Goal: Information Seeking & Learning: Learn about a topic

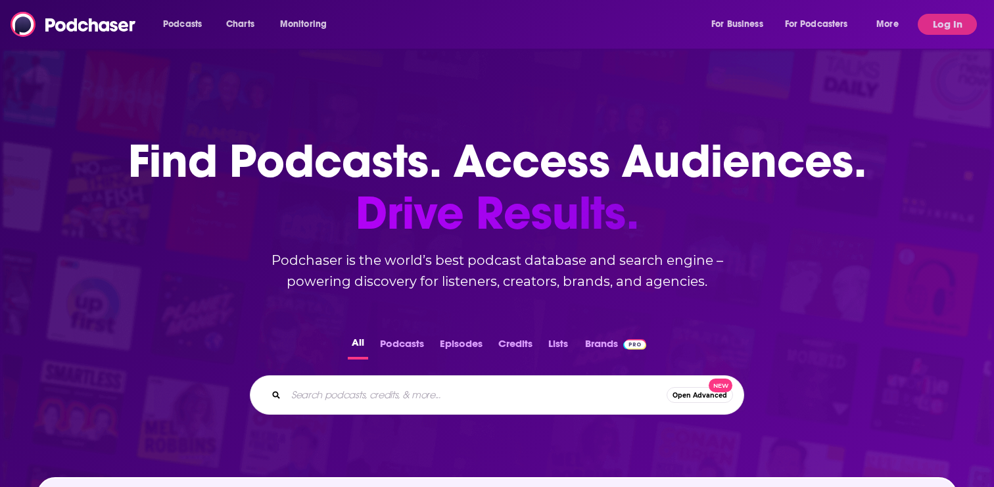
click at [483, 396] on input "Search podcasts, credits, & more..." at bounding box center [476, 395] width 381 height 21
type input "amazing business raido"
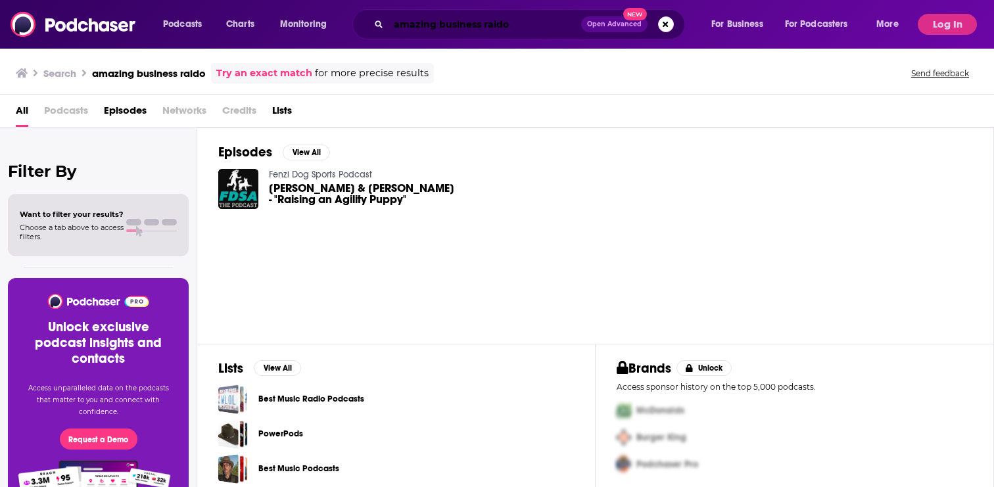
click at [510, 28] on input "amazing business raido" at bounding box center [485, 24] width 193 height 21
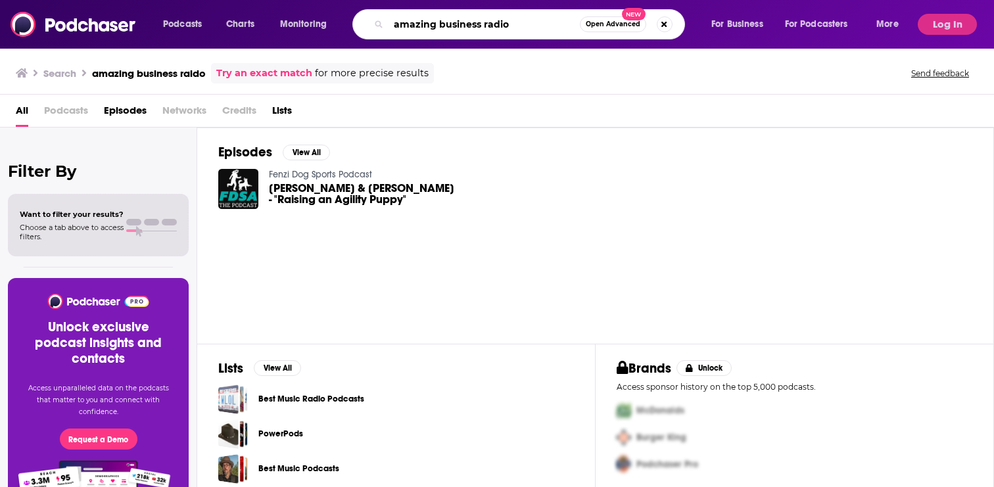
type input "amazing business radio"
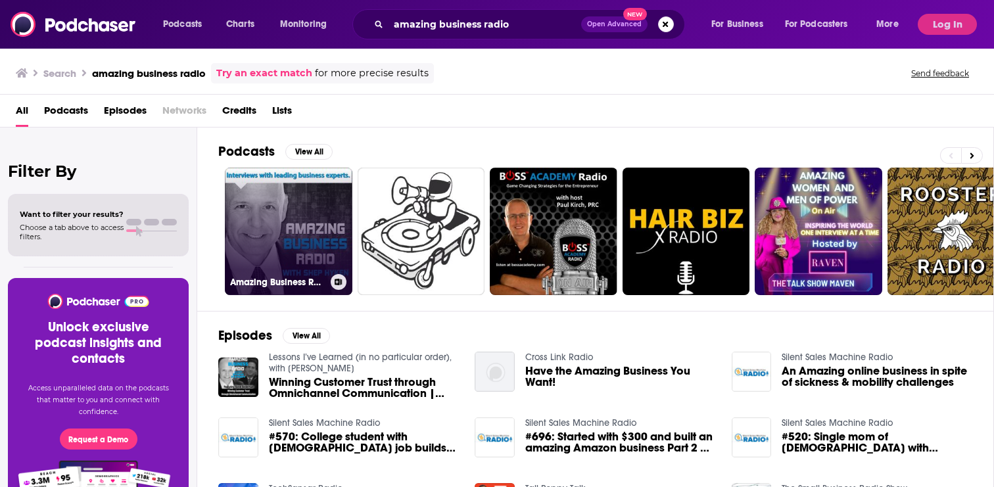
click at [329, 206] on link "Amazing Business Radio" at bounding box center [289, 232] width 128 height 128
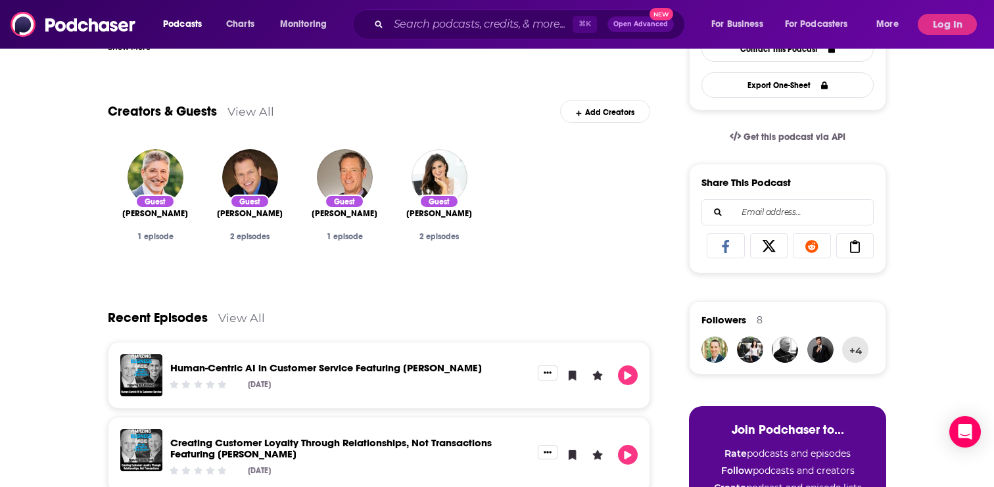
scroll to position [221, 0]
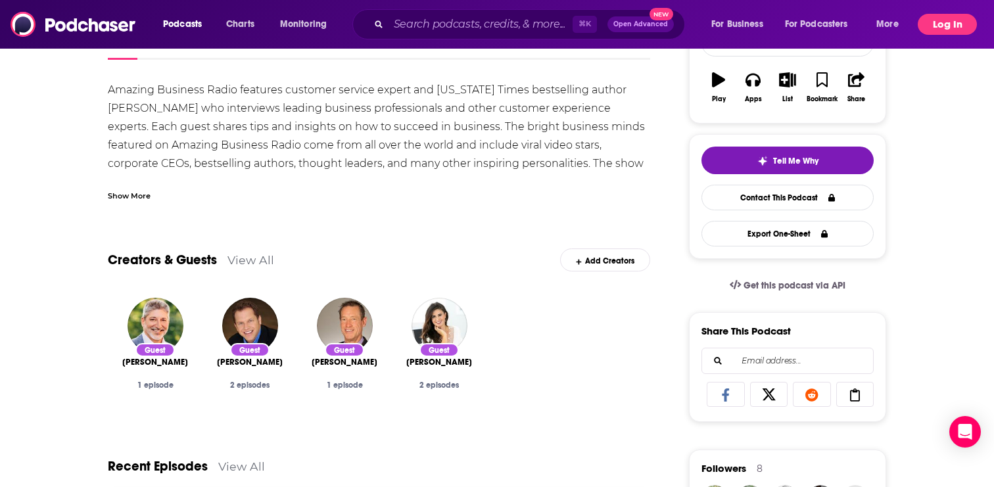
click at [956, 22] on button "Log In" at bounding box center [947, 24] width 59 height 21
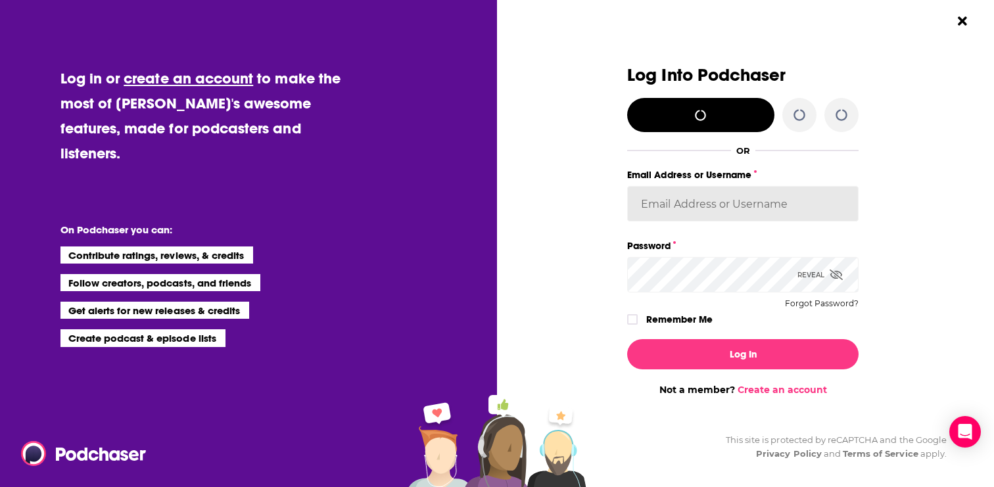
type input "patience@bospar.com"
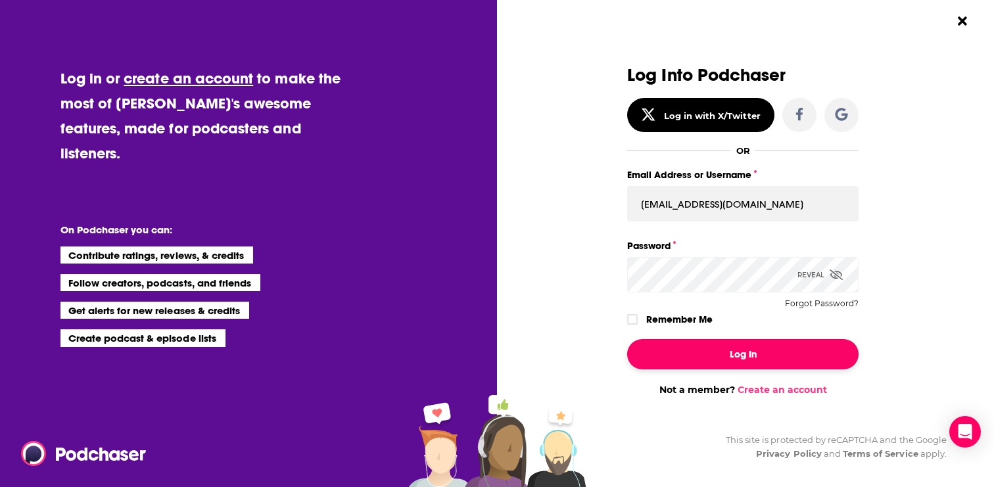
click at [656, 351] on button "Log In" at bounding box center [742, 354] width 231 height 30
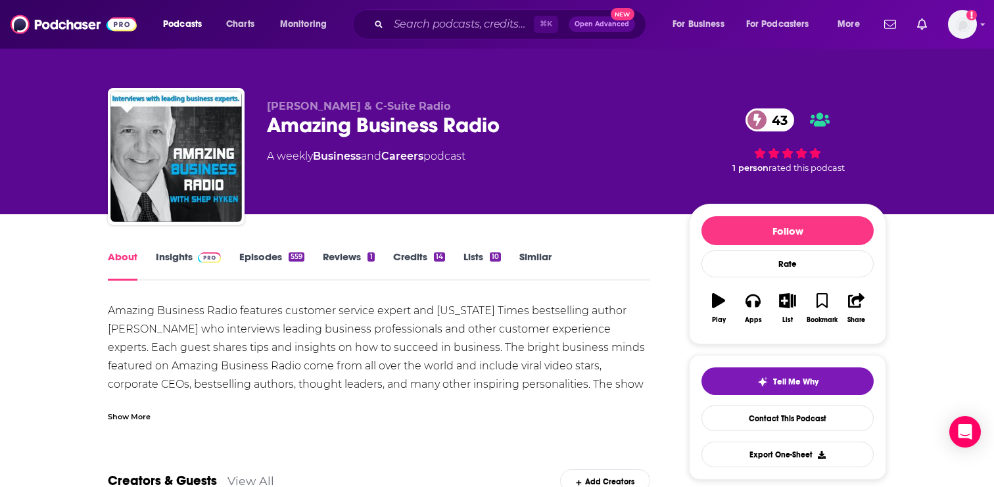
click at [183, 260] on link "Insights" at bounding box center [188, 266] width 65 height 30
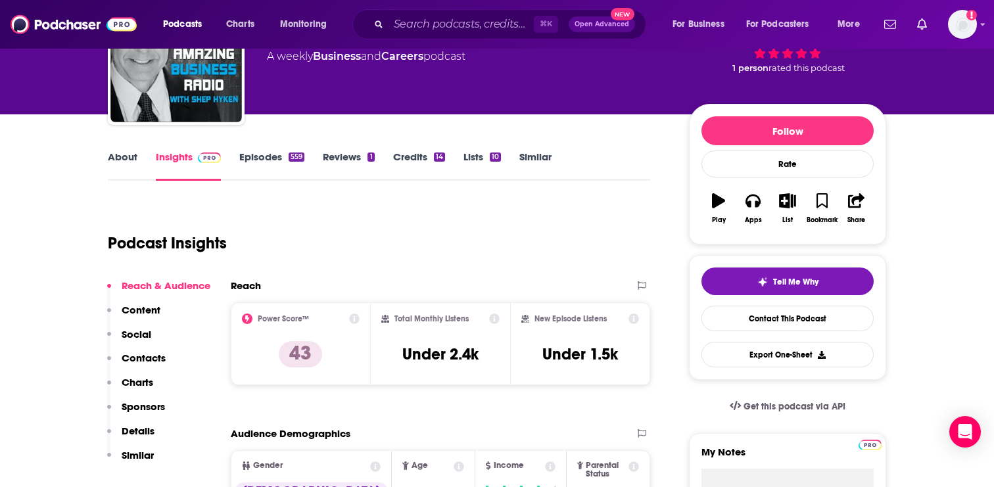
scroll to position [102, 0]
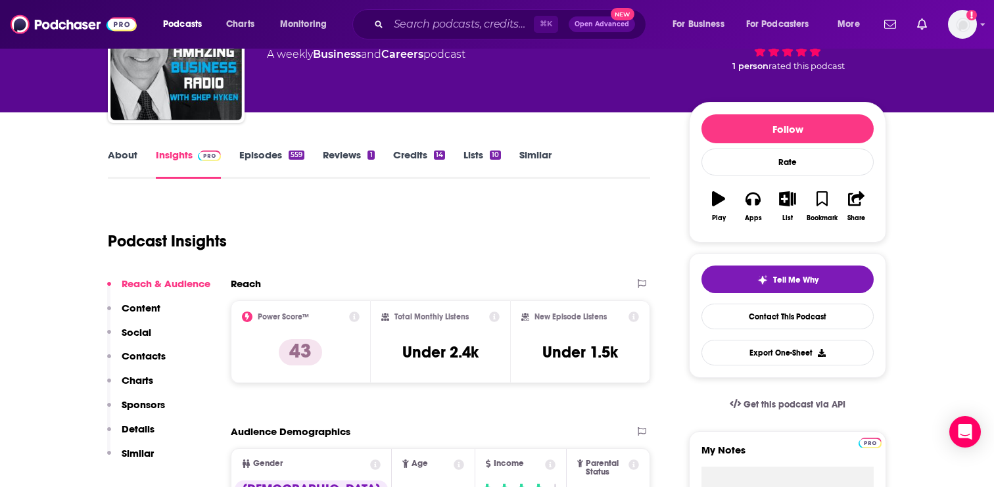
click at [133, 153] on link "About" at bounding box center [123, 164] width 30 height 30
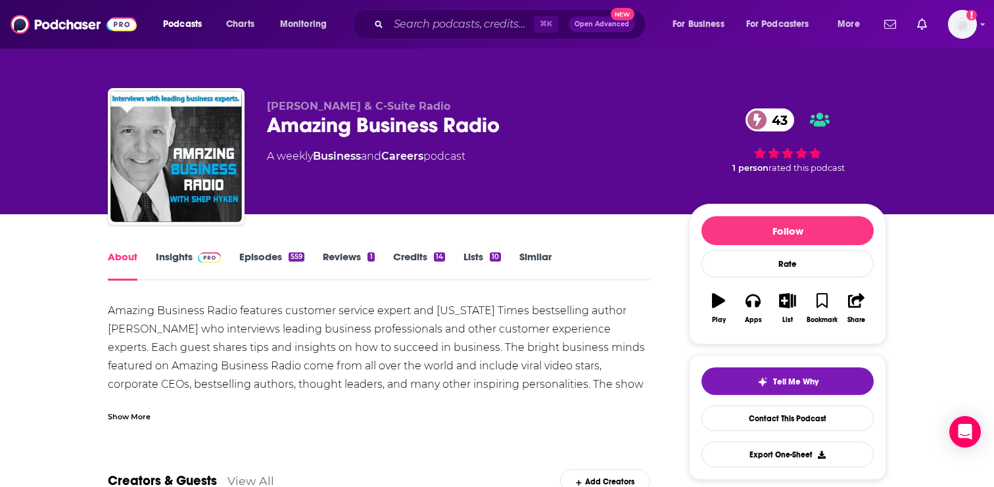
scroll to position [16, 0]
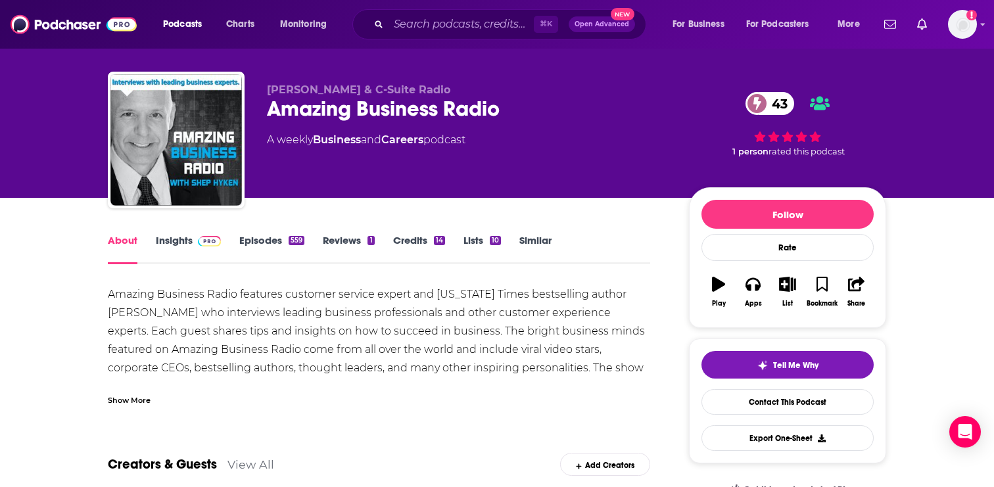
click at [124, 396] on div "Show More" at bounding box center [129, 399] width 43 height 12
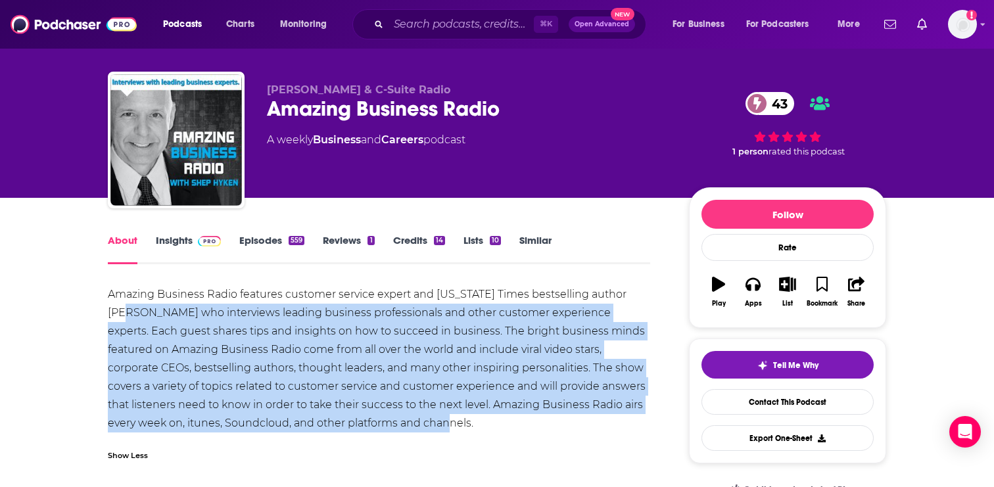
drag, startPoint x: 107, startPoint y: 304, endPoint x: 412, endPoint y: 419, distance: 325.9
click at [412, 419] on div "Amazing Business Radio features customer service expert and New York Times best…" at bounding box center [379, 358] width 543 height 147
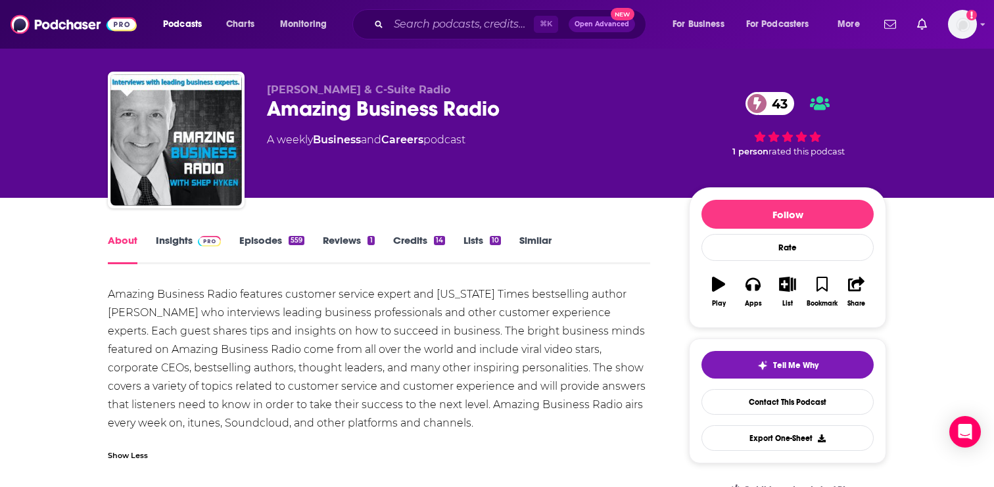
click at [420, 423] on div "Amazing Business Radio features customer service expert and New York Times best…" at bounding box center [379, 358] width 543 height 147
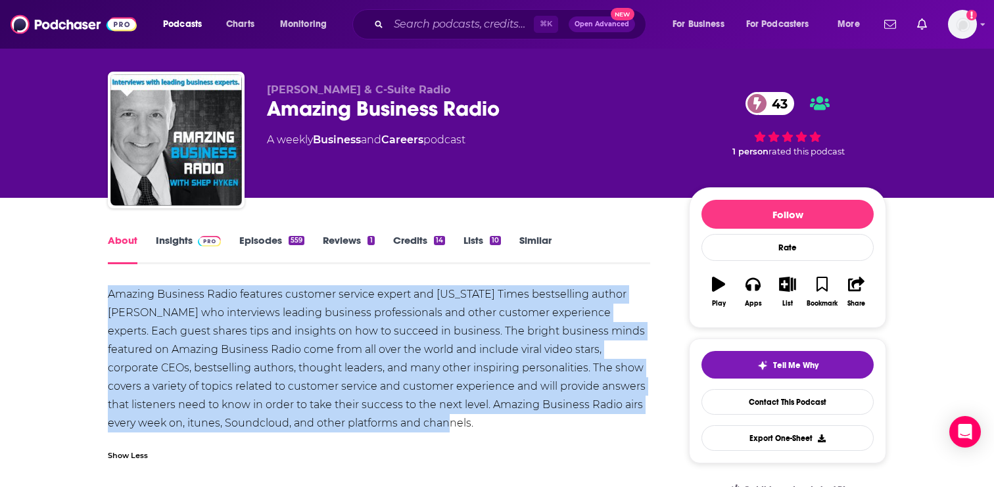
drag, startPoint x: 102, startPoint y: 292, endPoint x: 393, endPoint y: 423, distance: 319.4
copy div "Amazing Business Radio features customer service expert and New York Times best…"
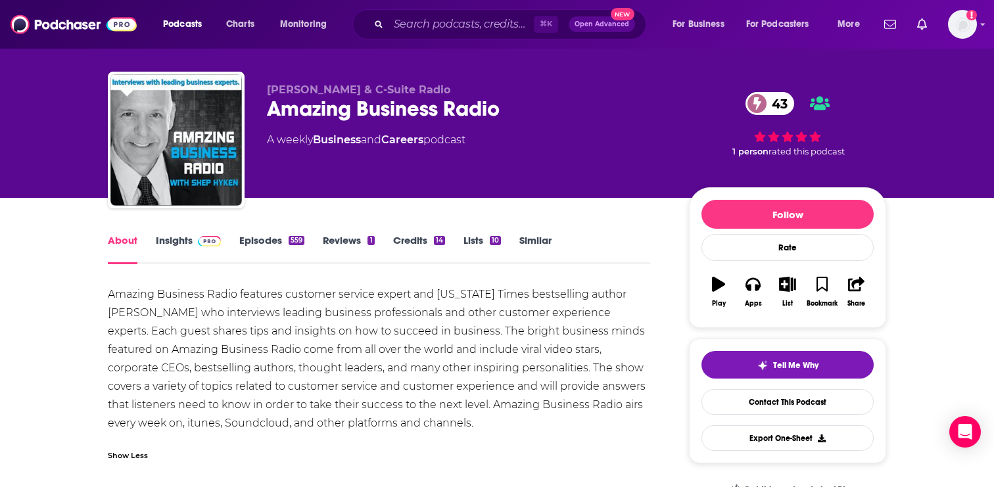
click at [458, 10] on div "⌘ K Open Advanced New" at bounding box center [499, 24] width 294 height 30
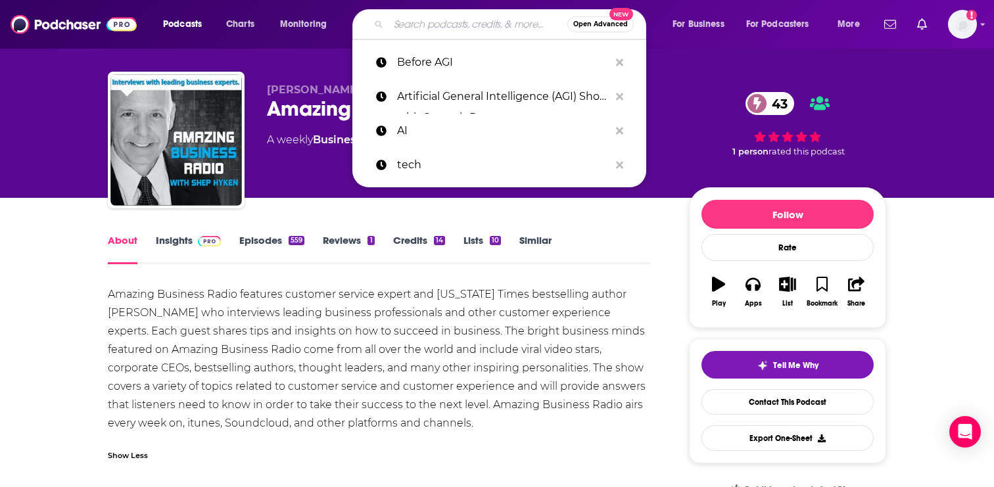
click at [448, 18] on input "Search podcasts, credits, & more..." at bounding box center [478, 24] width 179 height 21
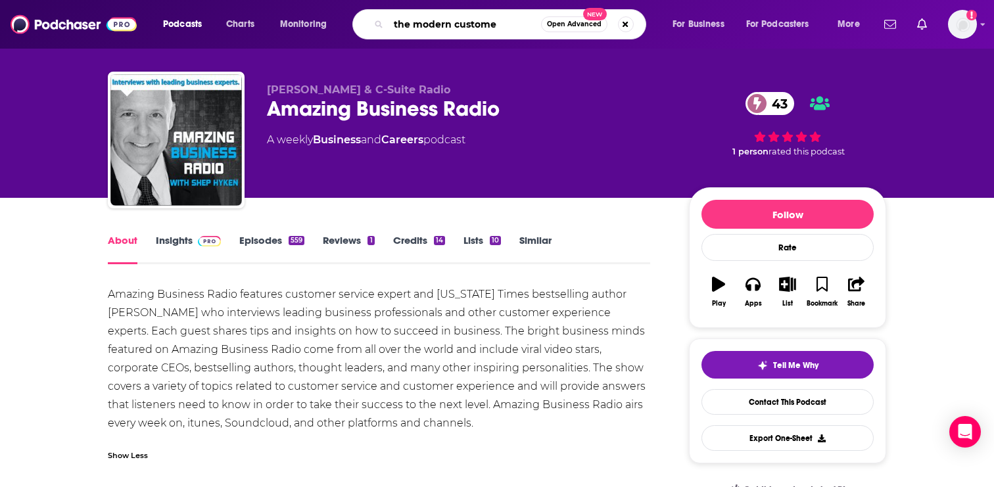
type input "the modern customer"
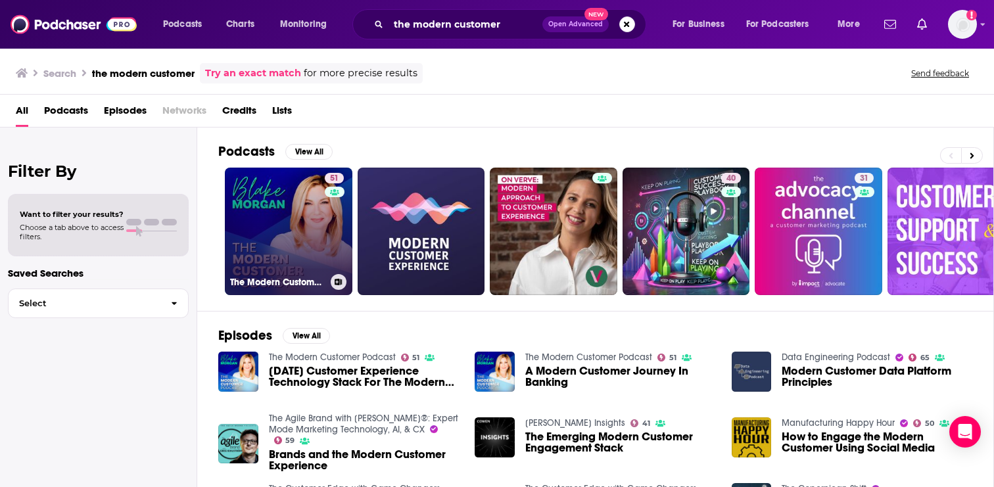
click at [304, 243] on link "51 The Modern Customer Podcast" at bounding box center [289, 232] width 128 height 128
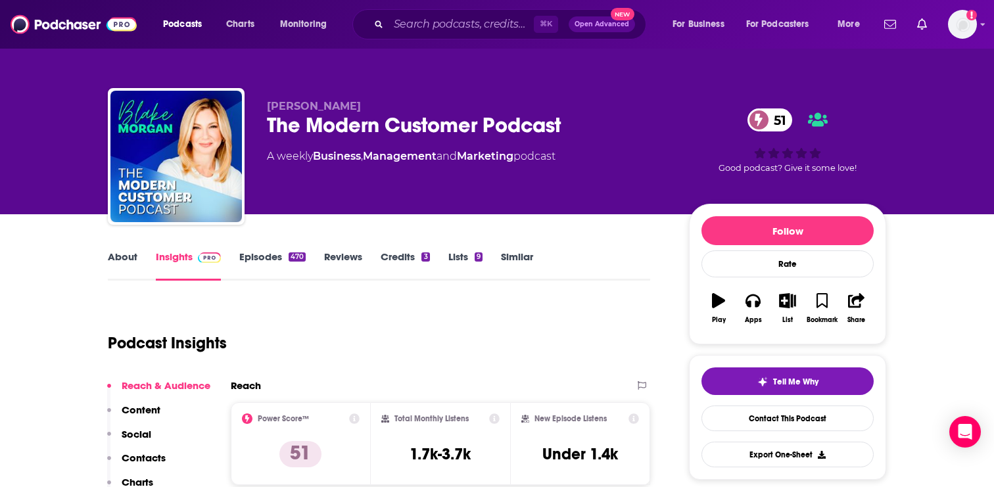
click at [117, 262] on link "About" at bounding box center [123, 266] width 30 height 30
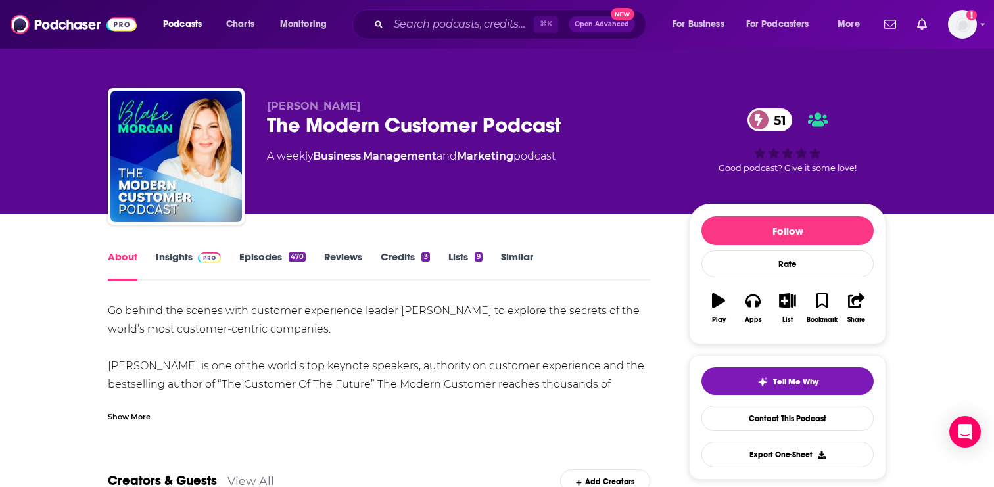
click at [137, 422] on div "Show More" at bounding box center [129, 416] width 43 height 12
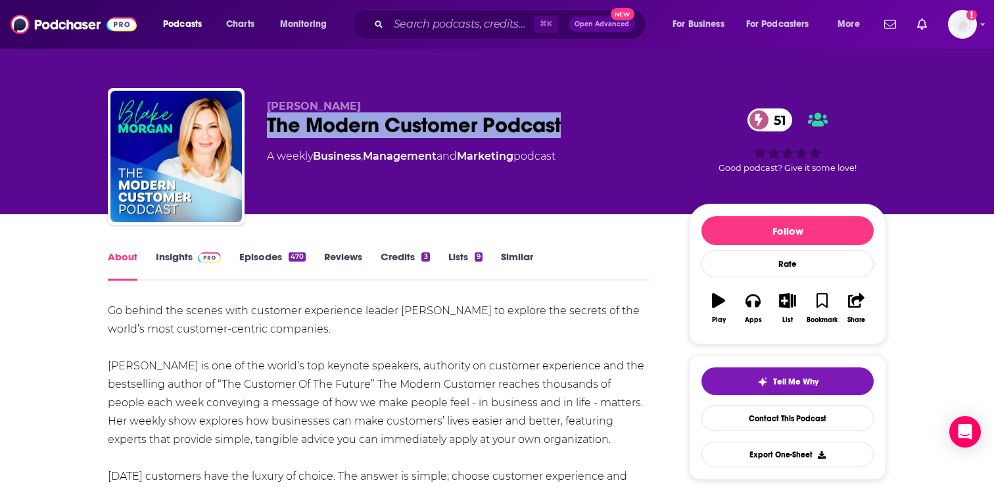
drag, startPoint x: 576, startPoint y: 131, endPoint x: 270, endPoint y: 134, distance: 306.5
click at [270, 134] on div "The Modern Customer Podcast 51" at bounding box center [467, 125] width 401 height 26
copy h1 "The Modern Customer Podcast"
click at [178, 266] on link "Insights" at bounding box center [188, 266] width 65 height 30
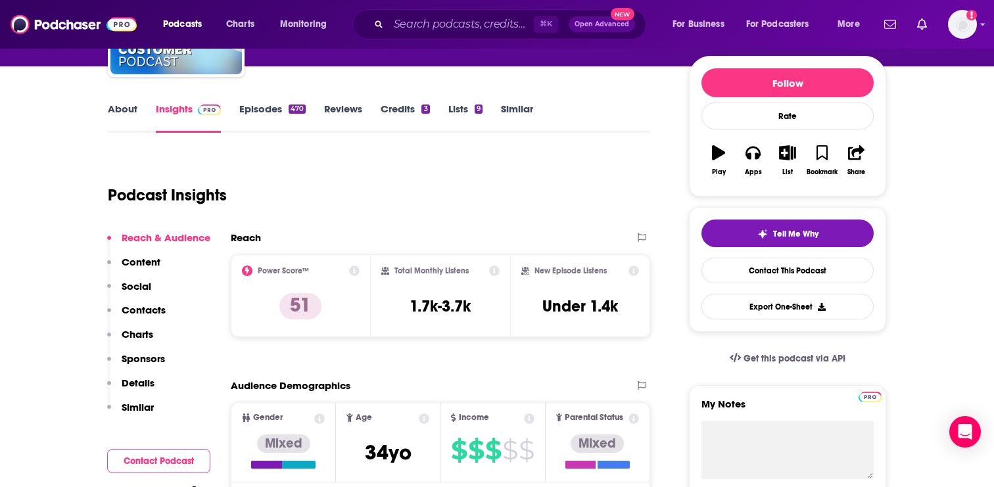
scroll to position [160, 0]
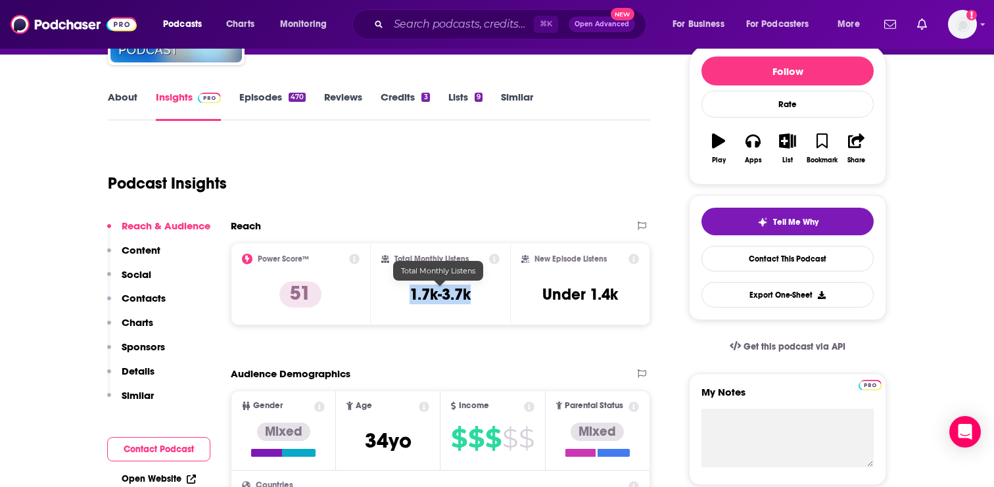
drag, startPoint x: 478, startPoint y: 297, endPoint x: 408, endPoint y: 297, distance: 69.7
click at [408, 297] on div "Total Monthly Listens 1.7k-3.7k" at bounding box center [440, 284] width 119 height 60
click at [124, 96] on link "About" at bounding box center [123, 106] width 30 height 30
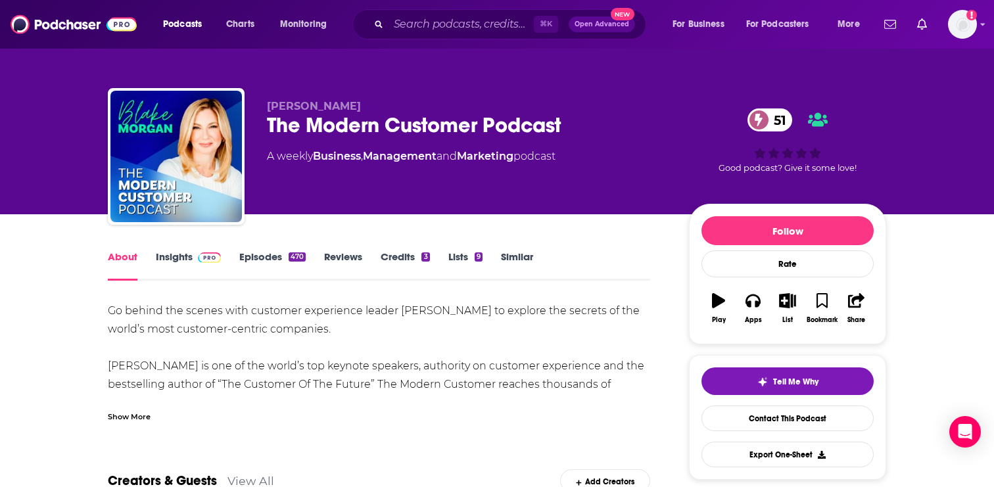
click at [127, 416] on div "Show More" at bounding box center [129, 416] width 43 height 12
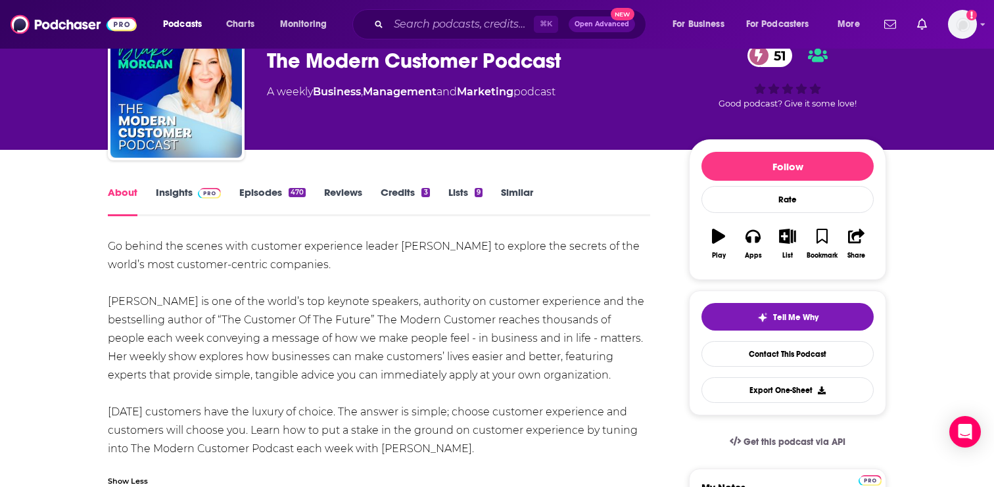
scroll to position [78, 0]
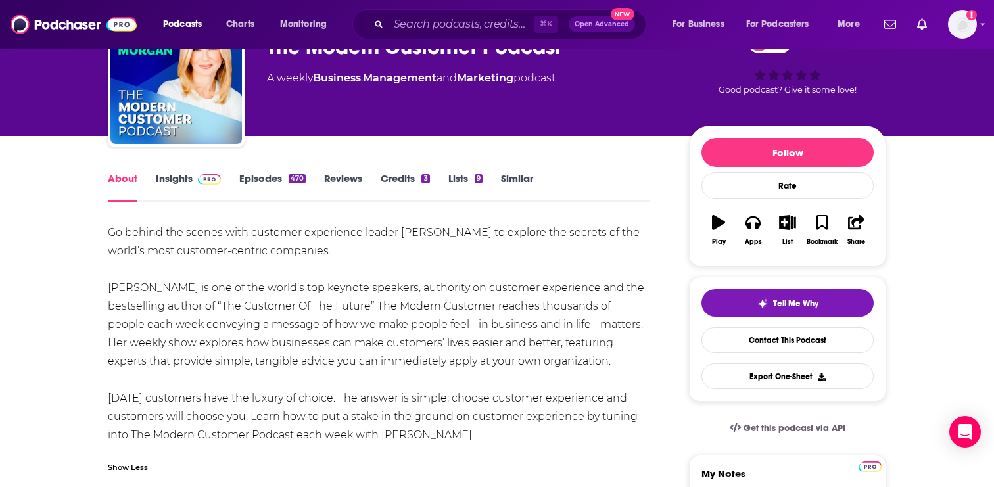
drag, startPoint x: 97, startPoint y: 227, endPoint x: 458, endPoint y: 441, distance: 419.5
copy div "Go behind the scenes with customer experience leader Blake Morgan to explore th…"
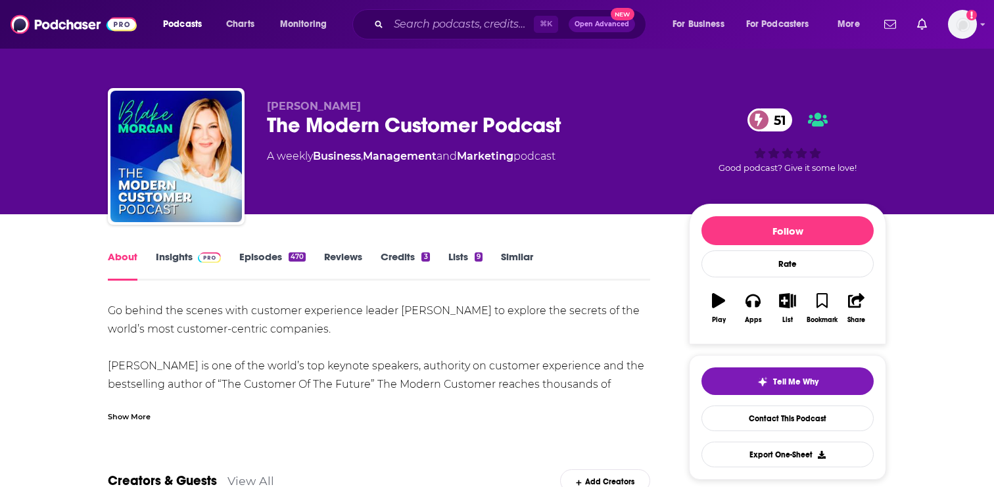
click at [433, 35] on div "⌘ K Open Advanced New" at bounding box center [499, 24] width 294 height 30
click at [433, 33] on input "Search podcasts, credits, & more..." at bounding box center [461, 24] width 145 height 21
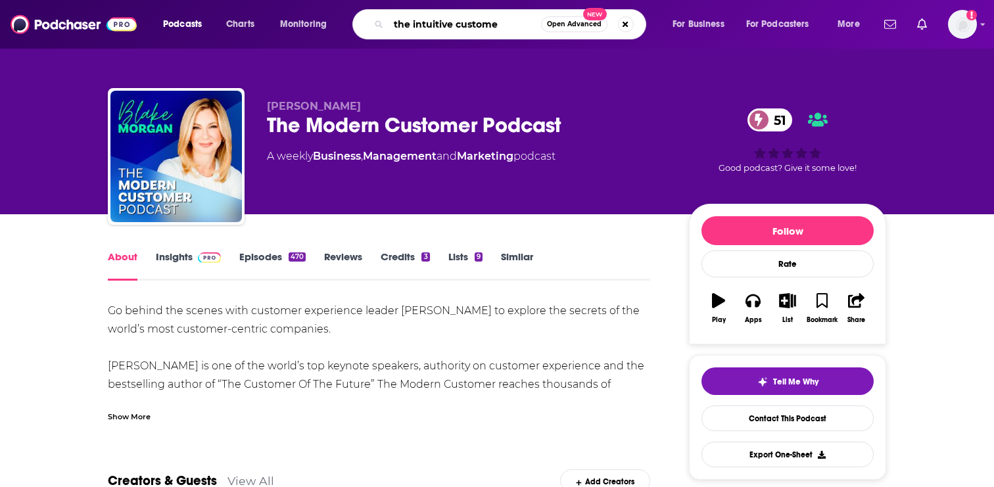
type input "the intuitive customer"
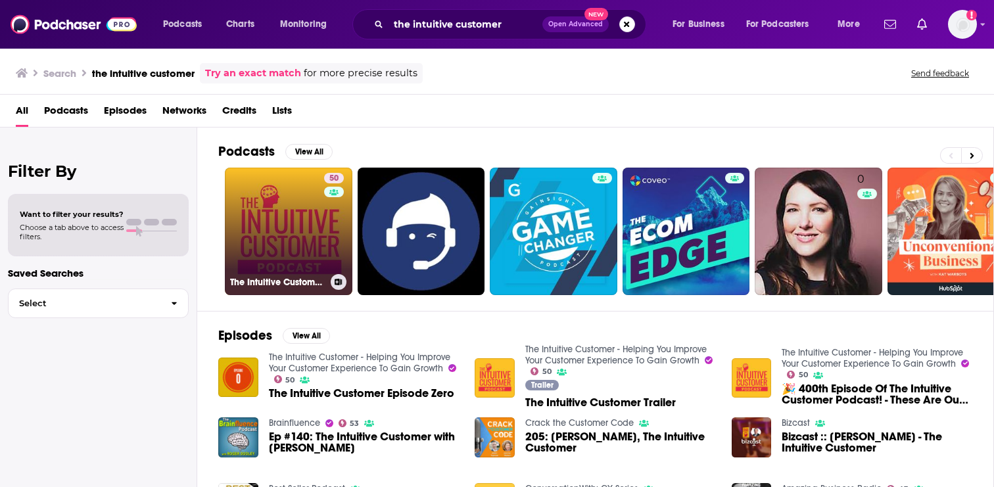
click at [327, 253] on div "50" at bounding box center [335, 223] width 23 height 101
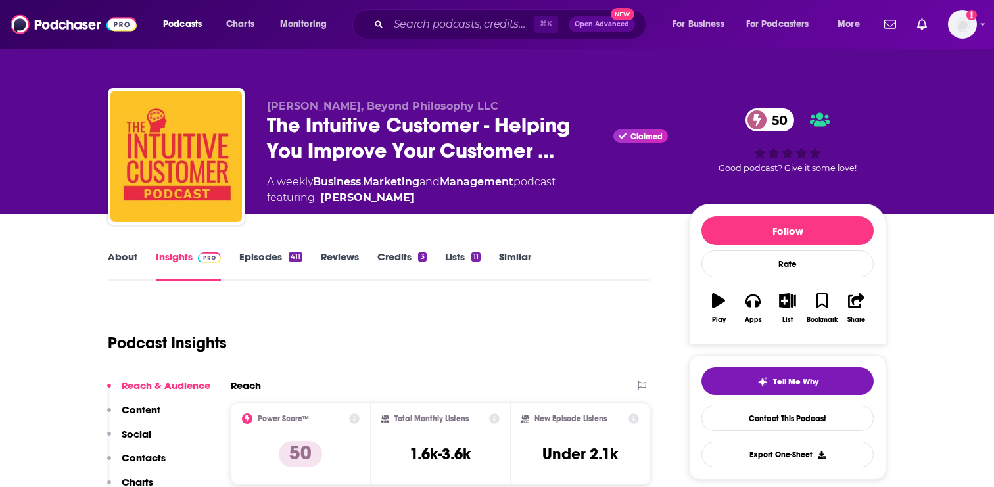
click at [116, 257] on link "About" at bounding box center [123, 266] width 30 height 30
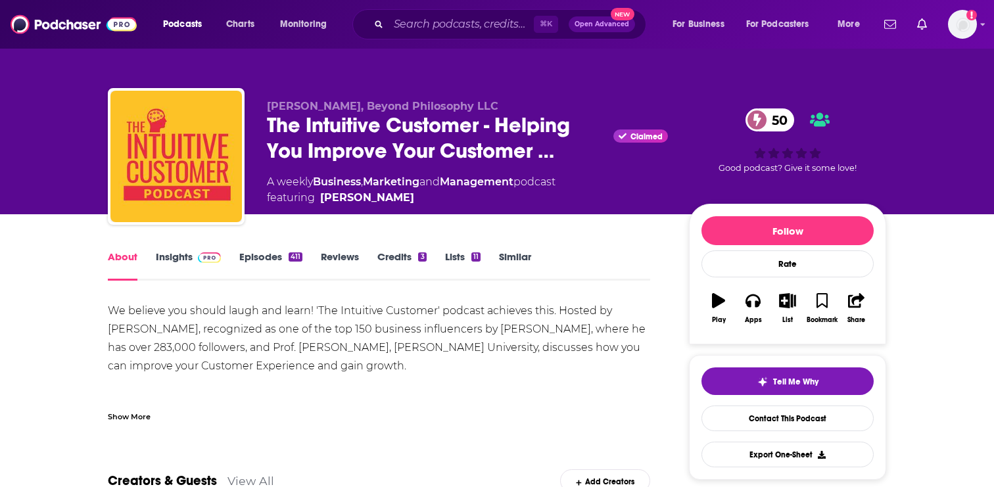
click at [133, 421] on div "Show More" at bounding box center [129, 416] width 43 height 12
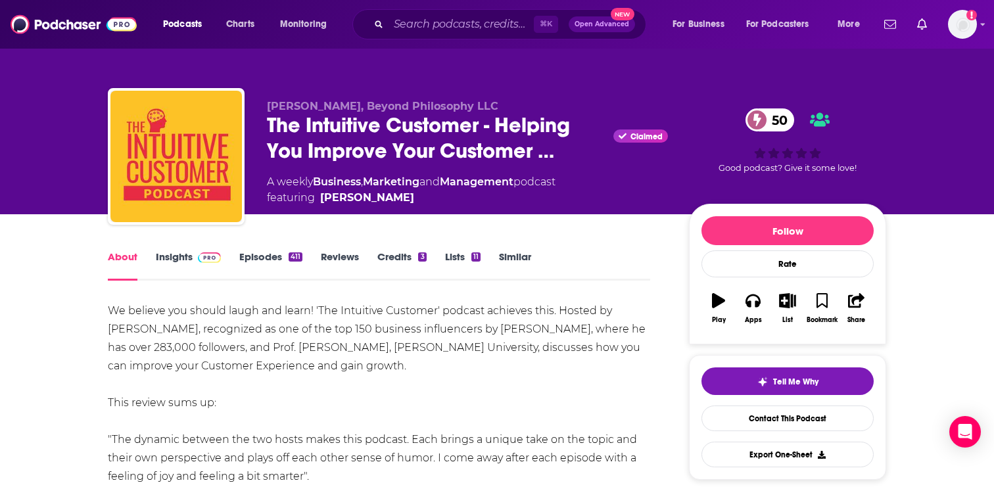
click at [185, 260] on link "Insights" at bounding box center [188, 266] width 65 height 30
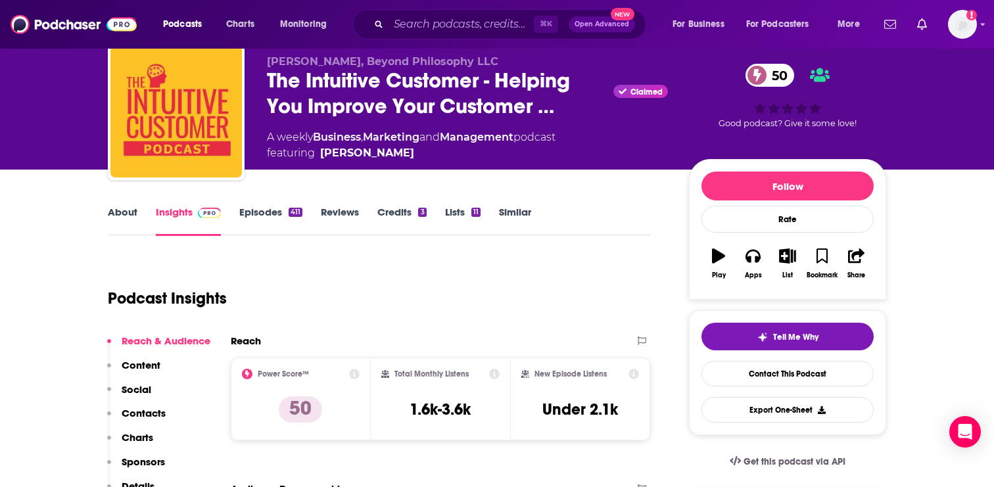
scroll to position [161, 0]
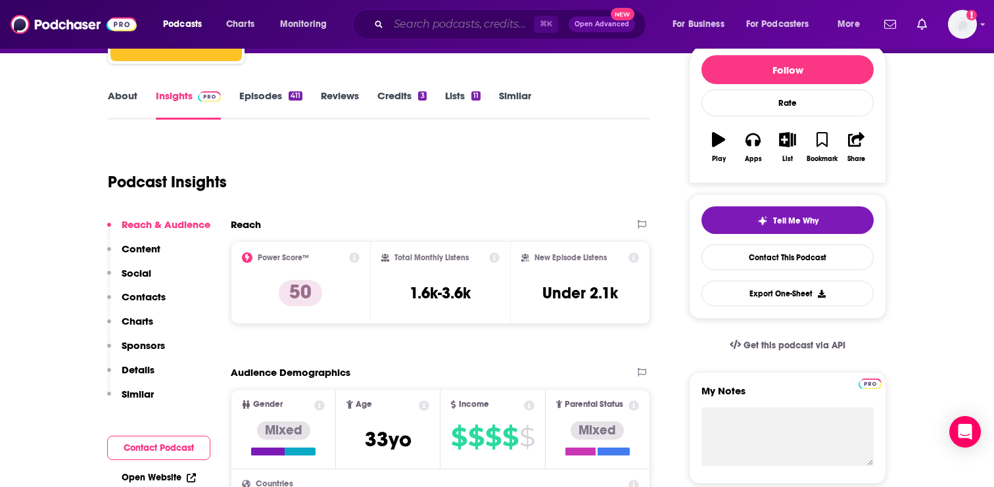
click at [400, 26] on input "Search podcasts, credits, & more..." at bounding box center [461, 24] width 145 height 21
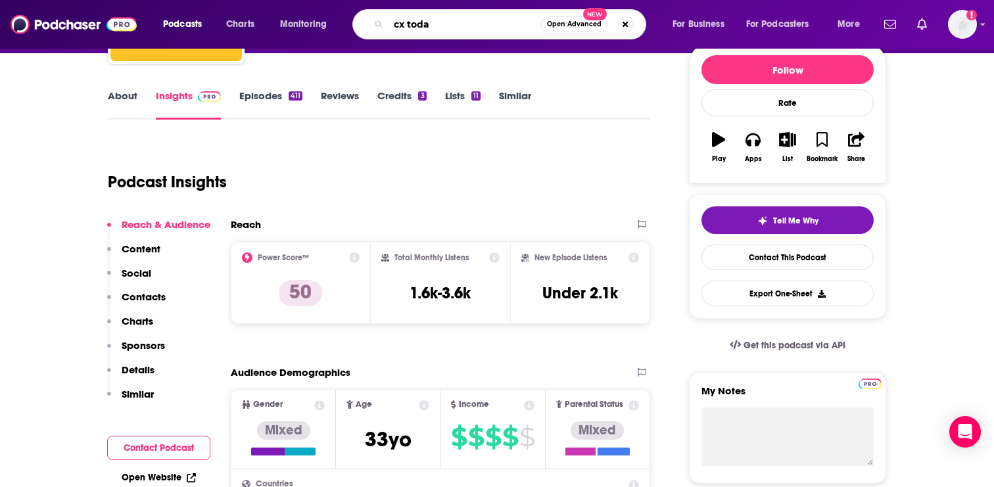
type input "cx [DATE]"
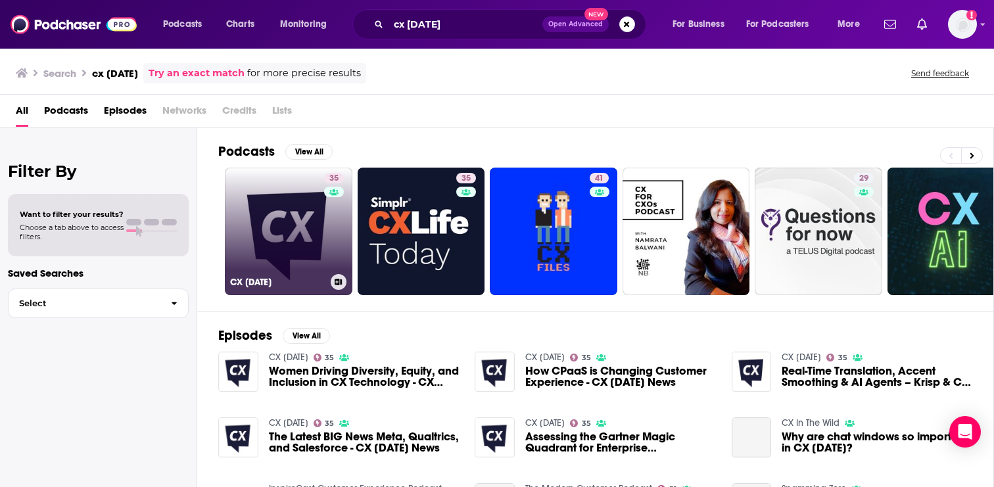
click at [292, 242] on link "35 CX [DATE]" at bounding box center [289, 232] width 128 height 128
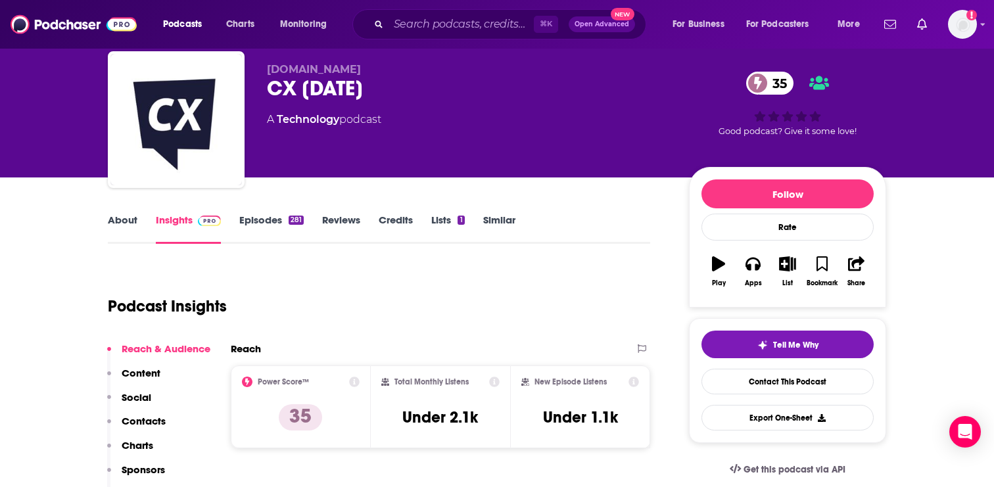
scroll to position [32, 0]
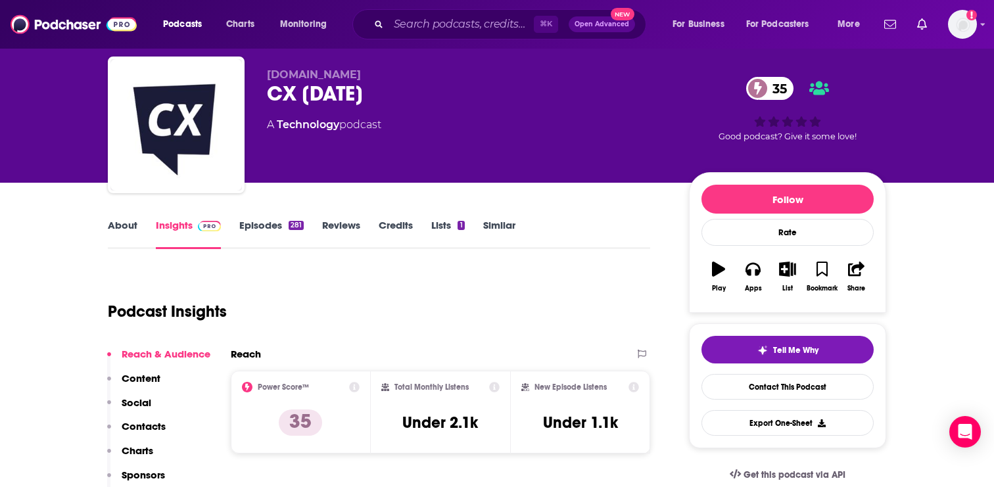
click at [127, 231] on link "About" at bounding box center [123, 234] width 30 height 30
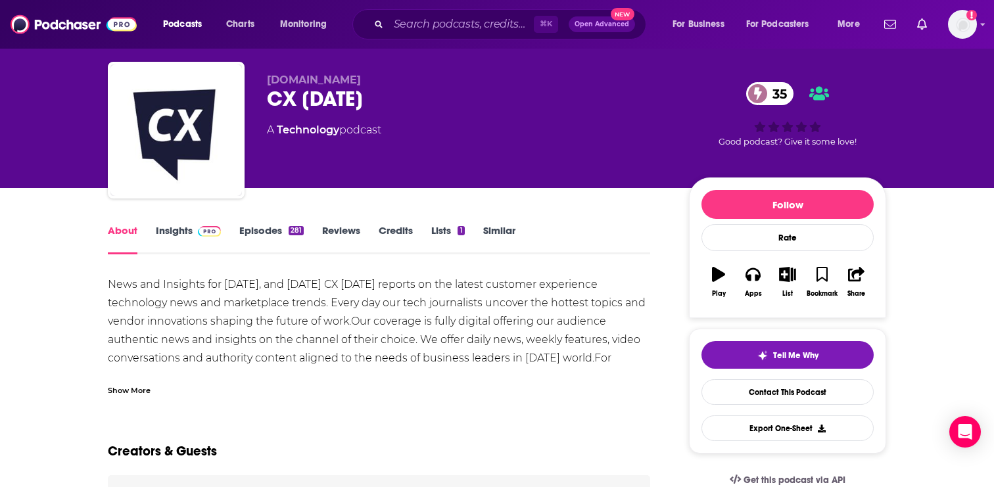
scroll to position [37, 0]
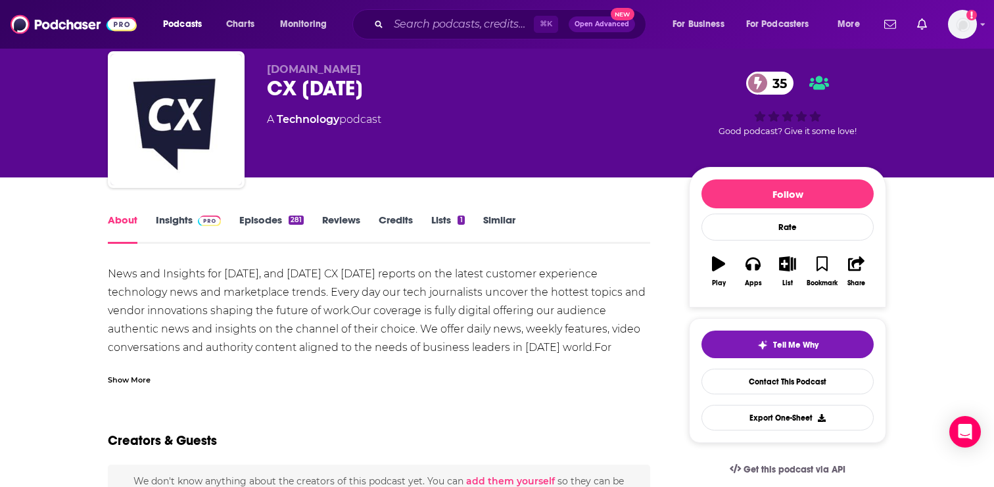
click at [129, 379] on div "Show More" at bounding box center [129, 379] width 43 height 12
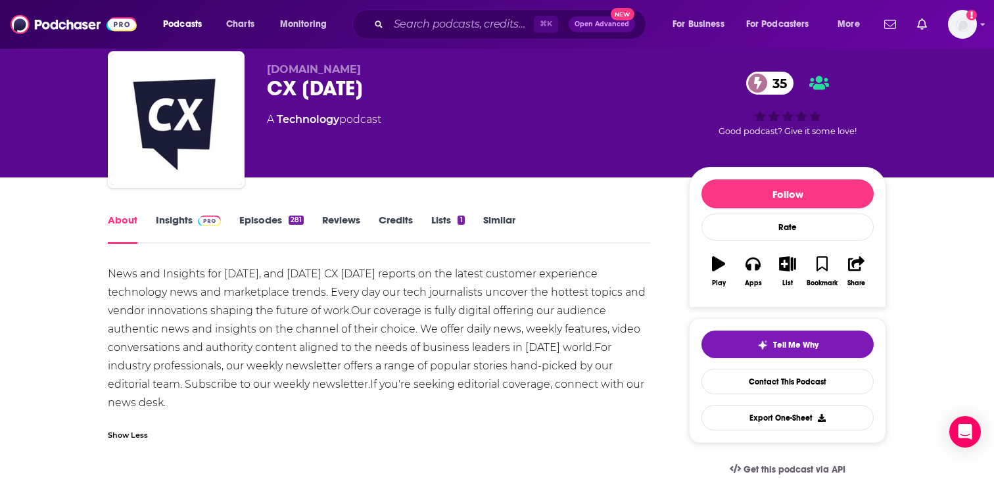
drag, startPoint x: 109, startPoint y: 271, endPoint x: 163, endPoint y: 409, distance: 148.5
click at [164, 409] on div "News and Insights for [DATE], and [DATE] CX [DATE] reports on the latest custom…" at bounding box center [379, 338] width 543 height 147
copy div "News and Insights for [DATE], and [DATE] CX [DATE] reports on the latest custom…"
click at [176, 228] on link "Insights" at bounding box center [188, 229] width 65 height 30
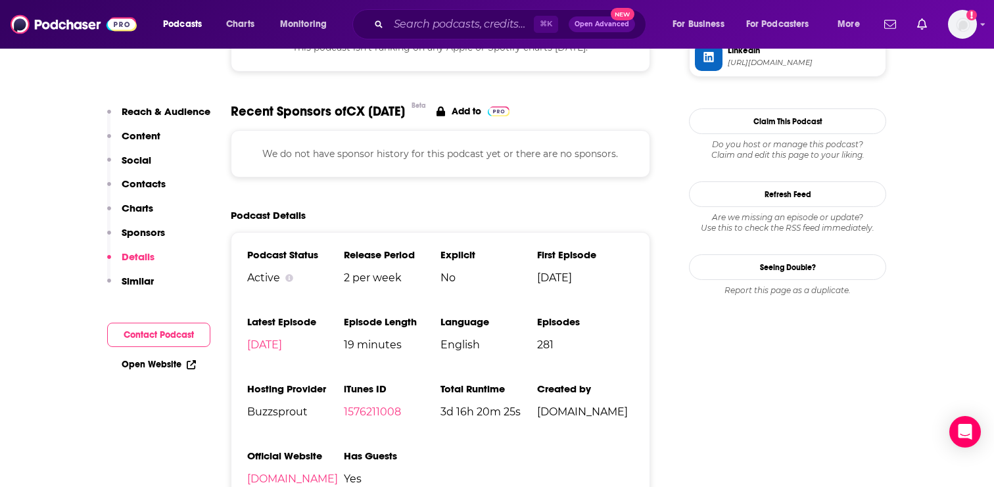
scroll to position [1180, 0]
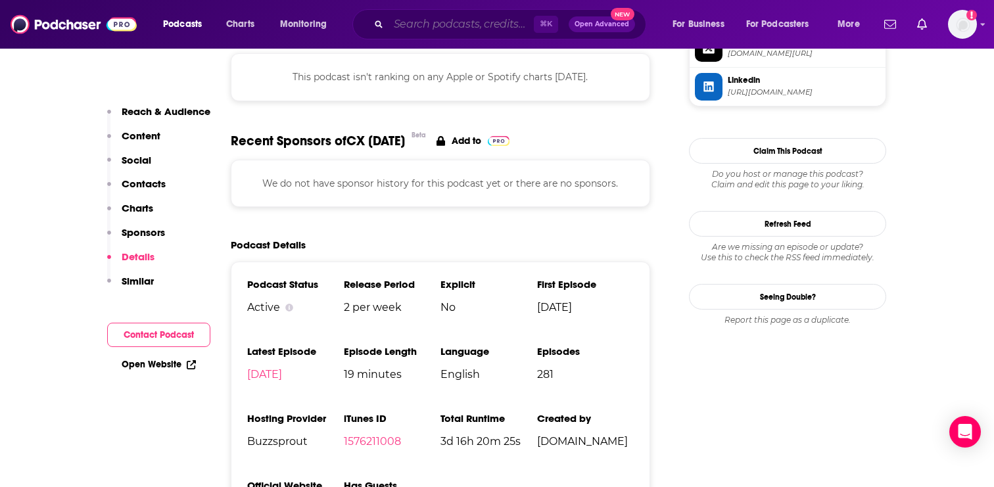
click at [425, 25] on input "Search podcasts, credits, & more..." at bounding box center [461, 24] width 145 height 21
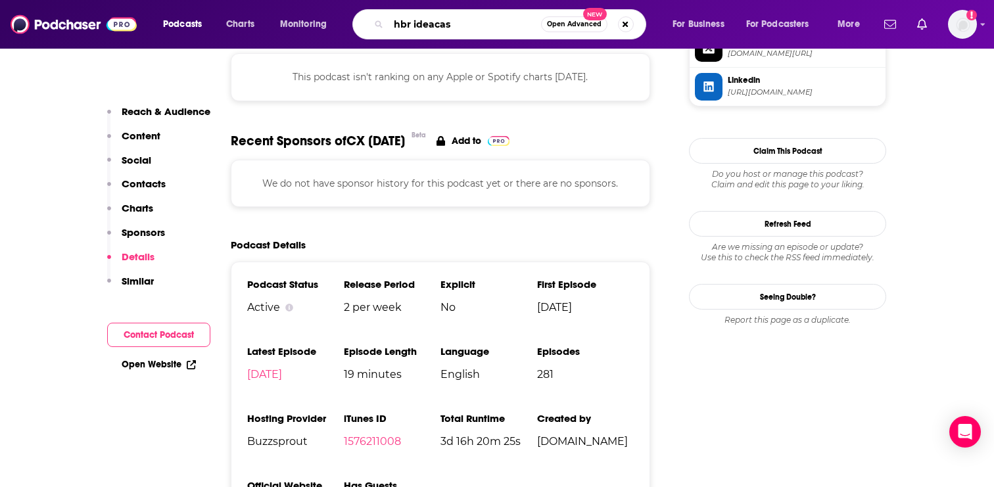
type input "[PERSON_NAME]"
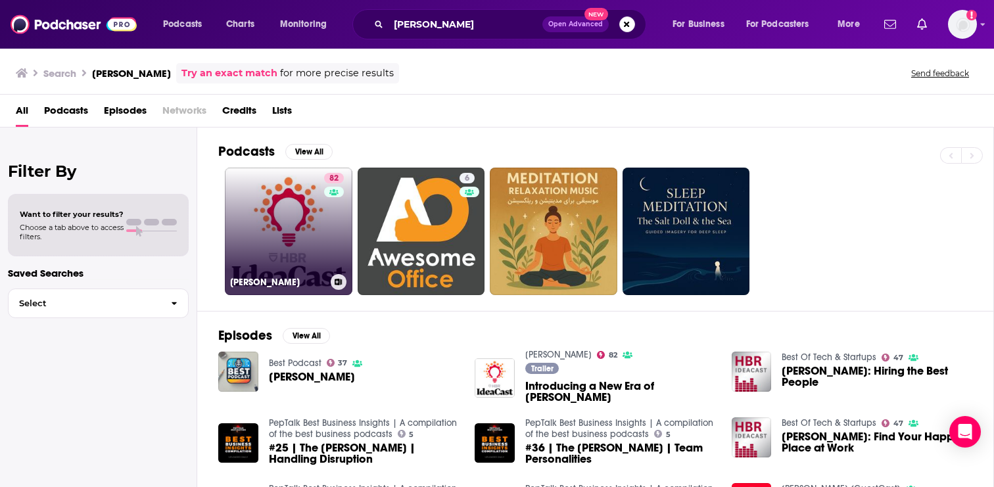
click at [316, 236] on link "82 [PERSON_NAME]" at bounding box center [289, 232] width 128 height 128
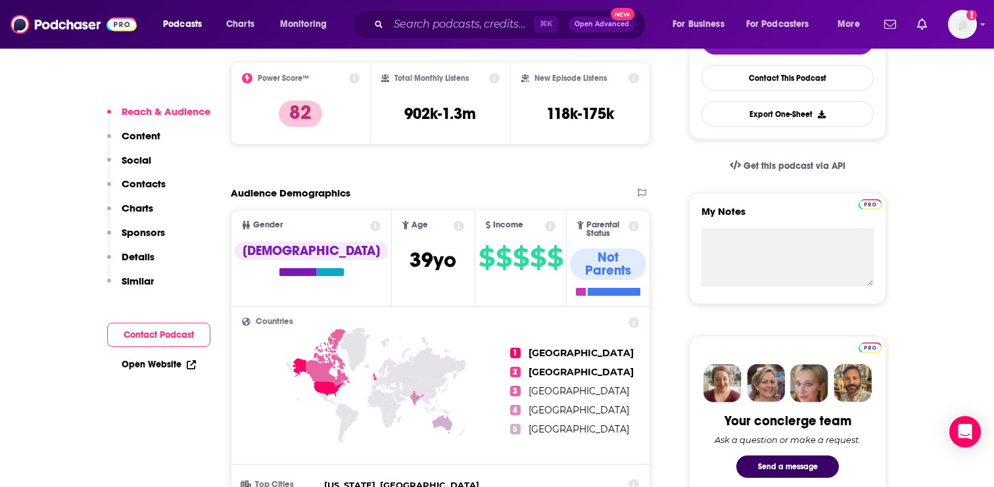
scroll to position [341, 0]
drag, startPoint x: 483, startPoint y: 116, endPoint x: 401, endPoint y: 116, distance: 81.5
click at [401, 116] on div "Total Monthly Listens 902k-1.3m" at bounding box center [440, 102] width 119 height 60
copy h3 "902k-1.3m"
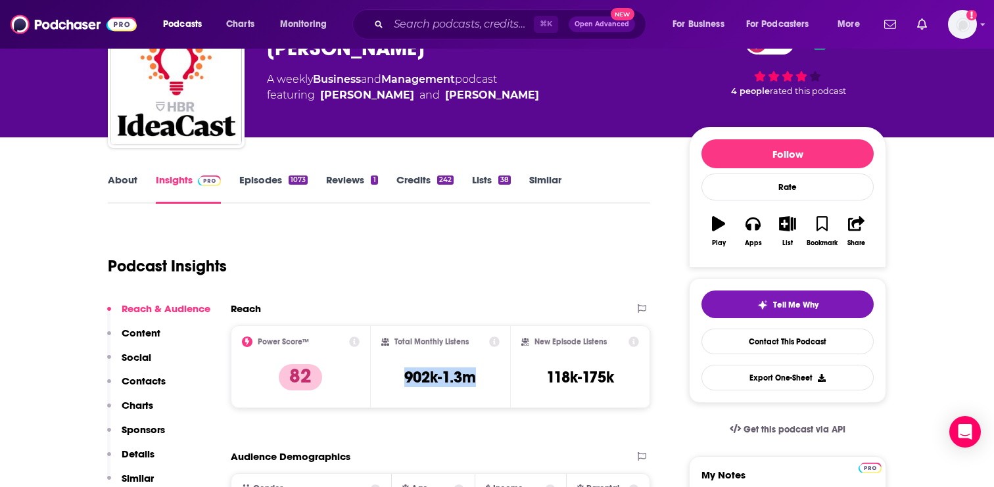
scroll to position [71, 0]
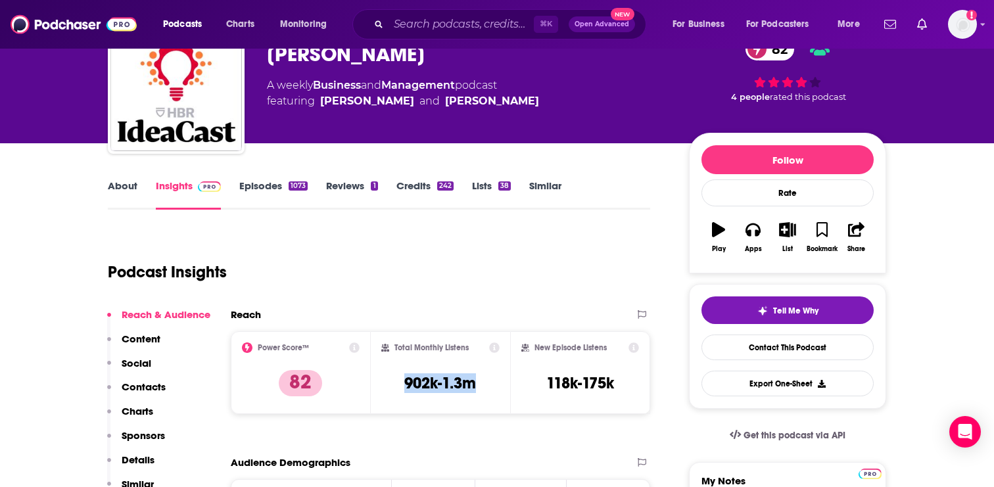
click at [114, 194] on link "About" at bounding box center [123, 195] width 30 height 30
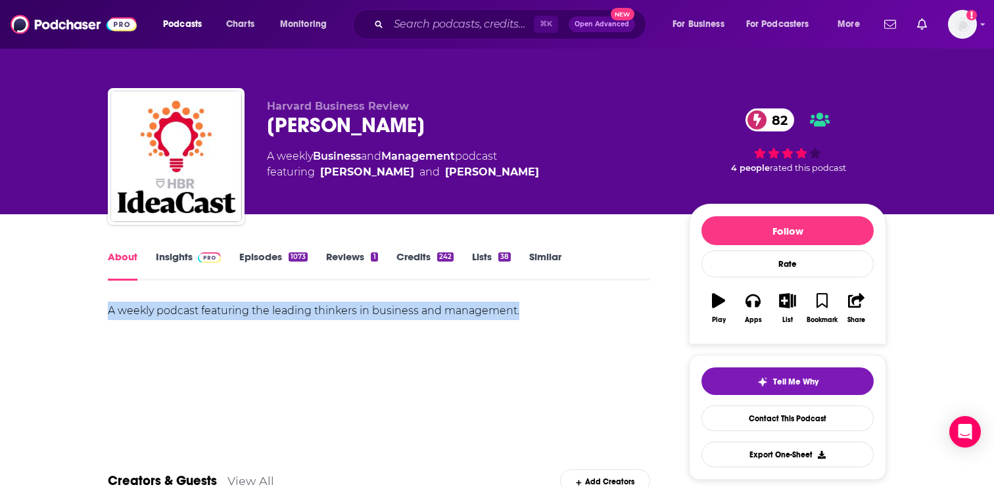
drag, startPoint x: 522, startPoint y: 311, endPoint x: 110, endPoint y: 309, distance: 412.3
click at [110, 309] on div "A weekly podcast featuring the leading thinkers in business and management." at bounding box center [379, 311] width 543 height 18
copy div "A weekly podcast featuring the leading thinkers in business and management."
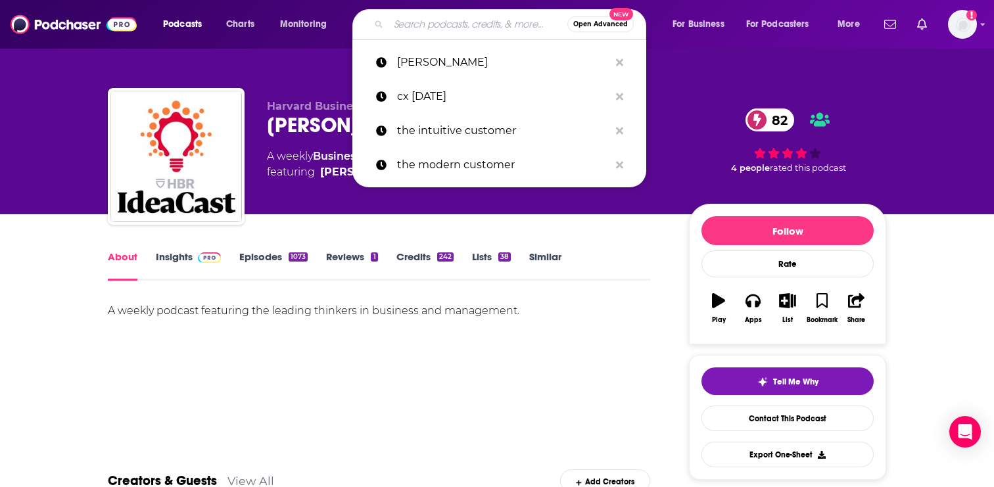
click at [415, 16] on input "Search podcasts, credits, & more..." at bounding box center [478, 24] width 179 height 21
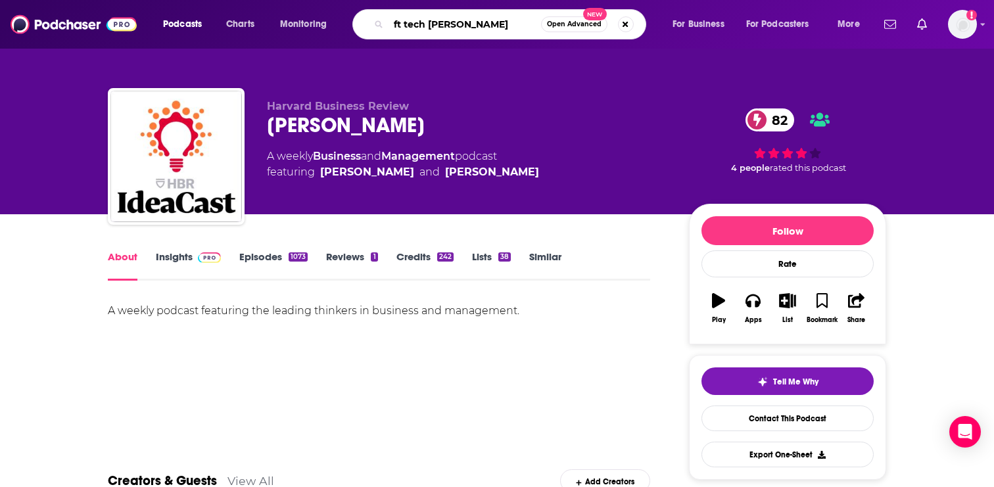
type input "ft tech tonic"
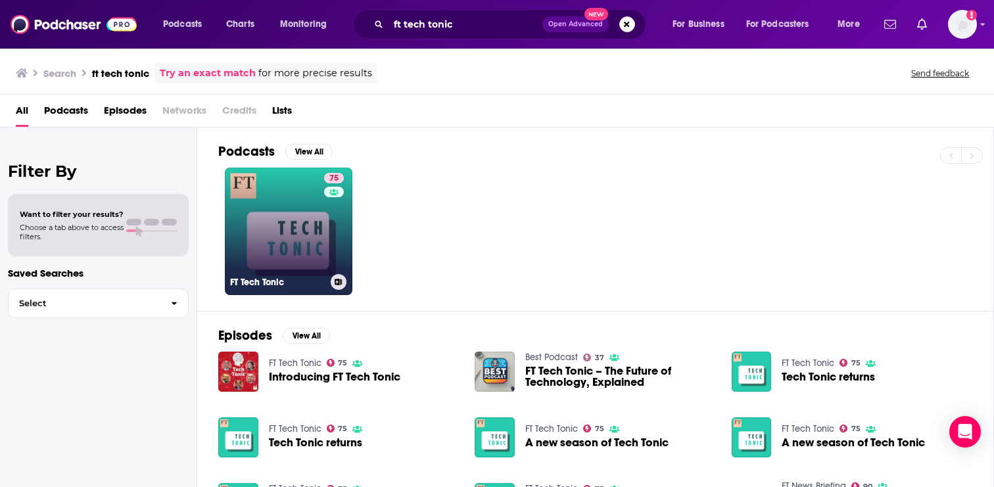
click at [323, 241] on link "75 FT Tech Tonic" at bounding box center [289, 232] width 128 height 128
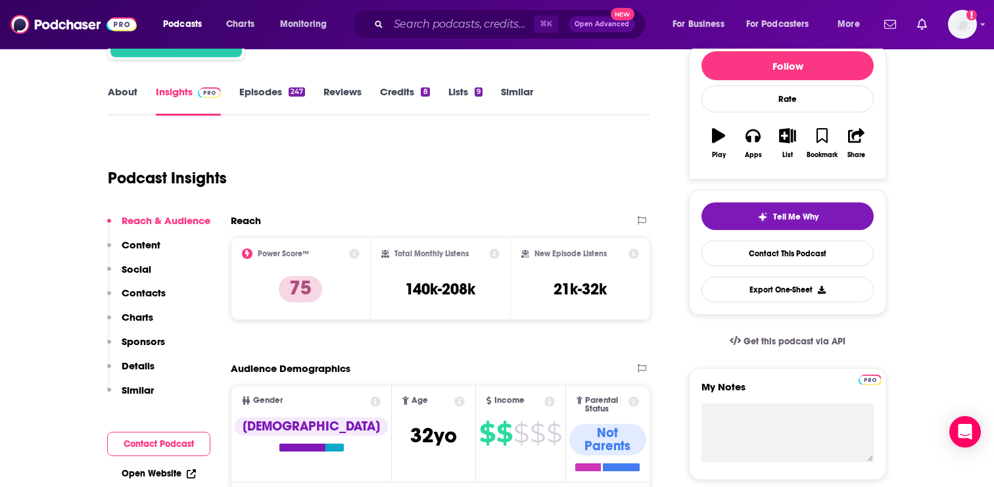
scroll to position [168, 0]
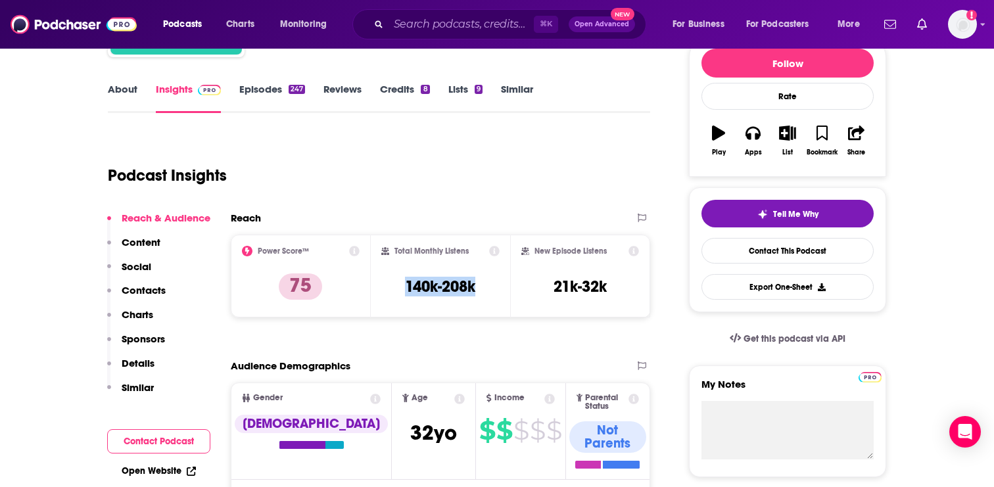
drag, startPoint x: 489, startPoint y: 290, endPoint x: 395, endPoint y: 289, distance: 93.4
click at [395, 289] on div "Total Monthly Listens 140k-208k" at bounding box center [440, 276] width 119 height 60
copy h3 "140k-208k"
click at [433, 24] on input "Search podcasts, credits, & more..." at bounding box center [461, 24] width 145 height 21
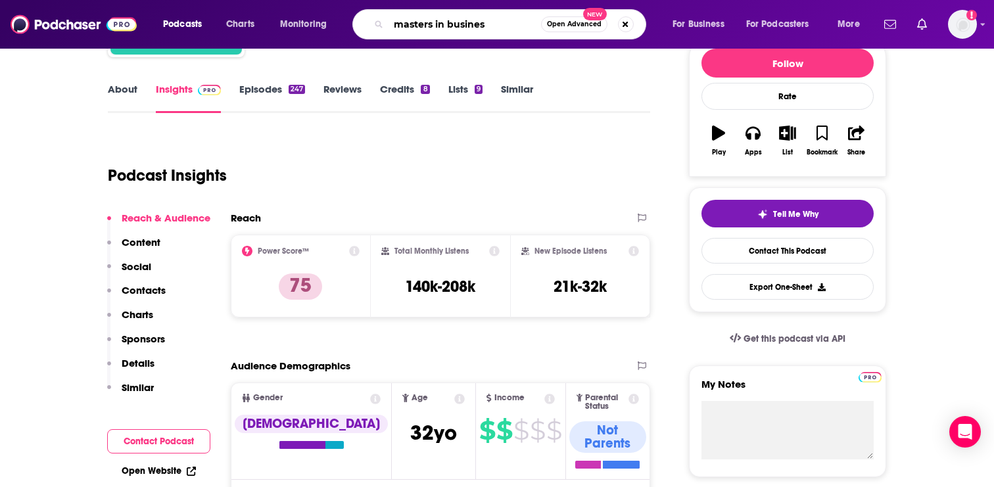
type input "masters in business"
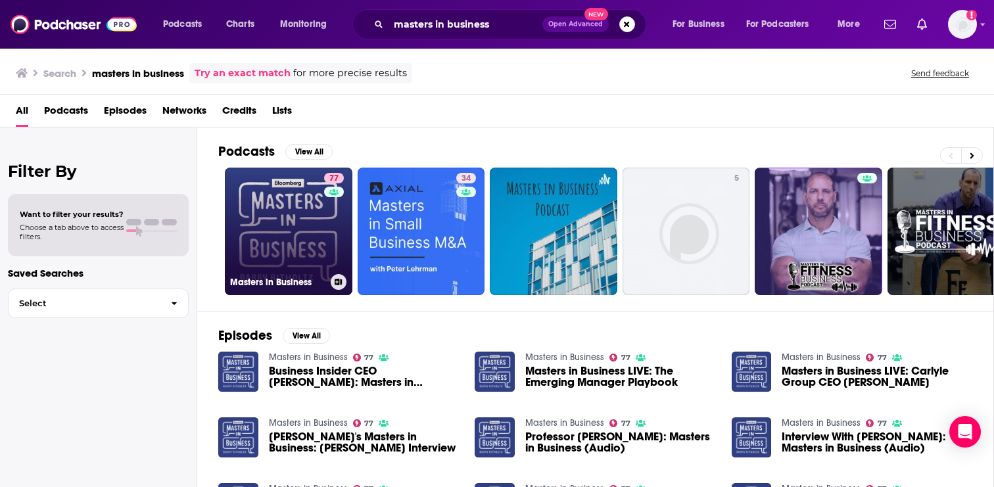
click at [289, 252] on link "77 Masters in Business" at bounding box center [289, 232] width 128 height 128
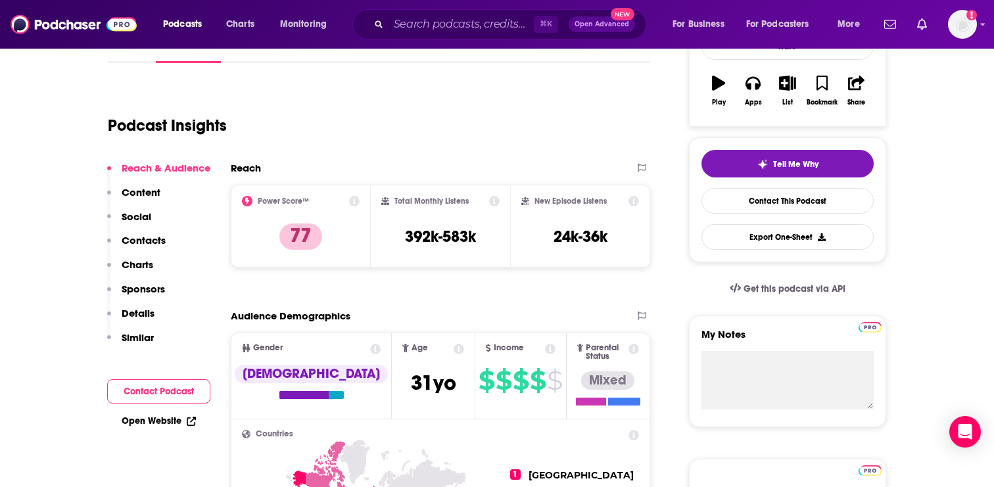
scroll to position [237, 0]
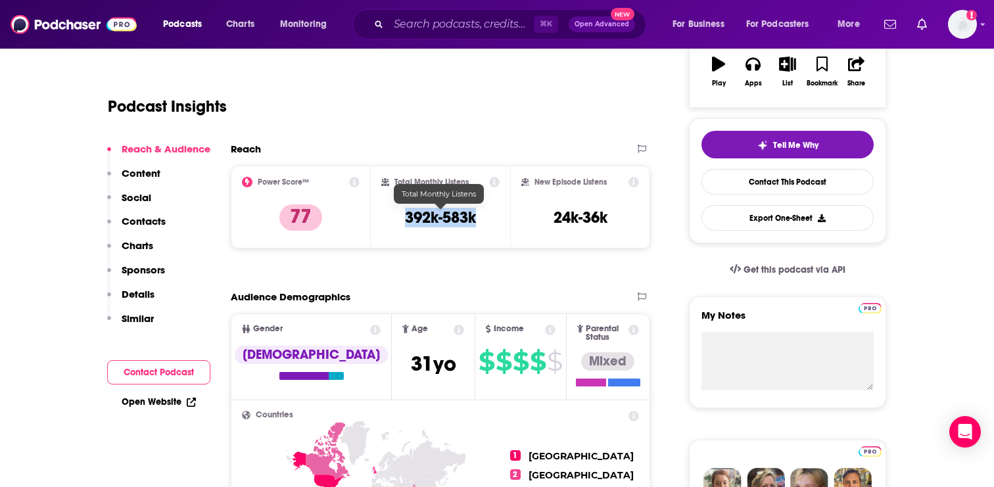
drag, startPoint x: 479, startPoint y: 220, endPoint x: 406, endPoint y: 221, distance: 72.3
click at [406, 221] on div "Total Monthly Listens 392k-583k" at bounding box center [440, 207] width 119 height 60
copy h3 "392k-583k"
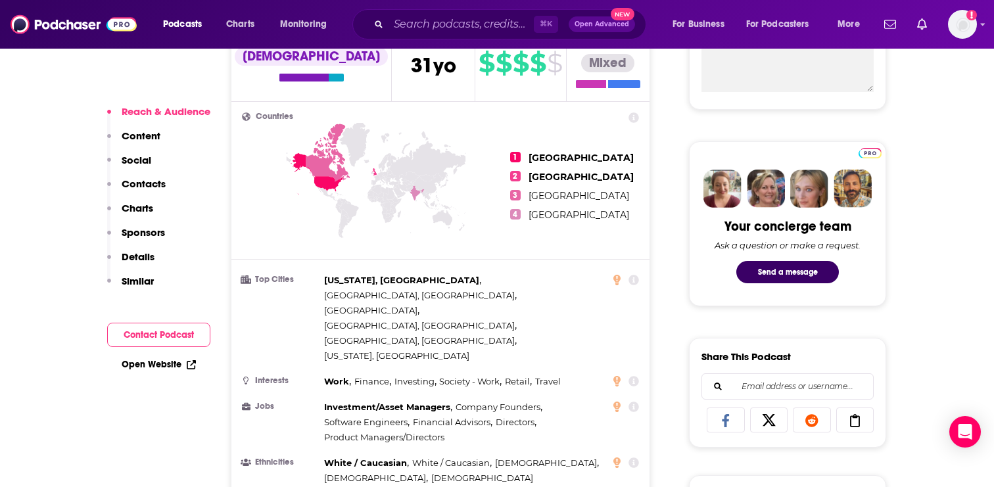
scroll to position [546, 0]
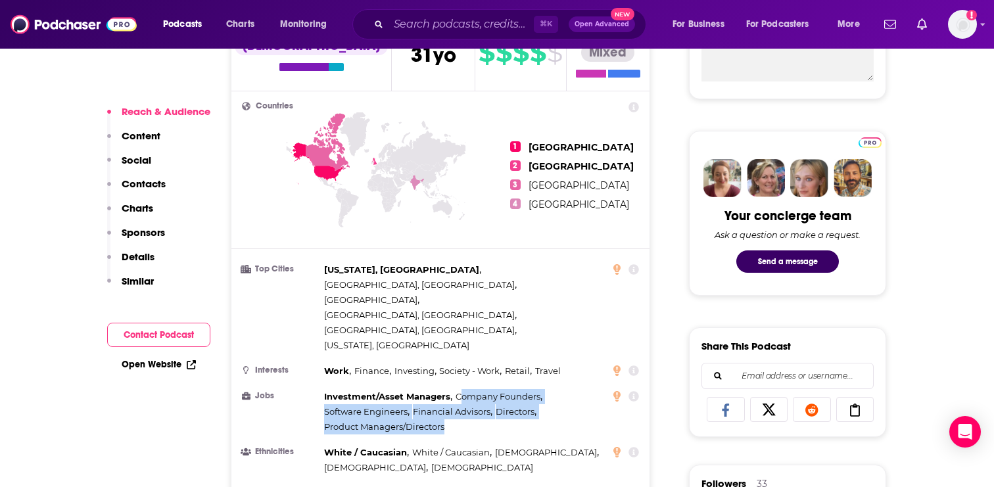
drag, startPoint x: 459, startPoint y: 327, endPoint x: 451, endPoint y: 365, distance: 38.3
click at [451, 389] on div "Investment/Asset Managers , Company Founders , Software Engineers , Financial A…" at bounding box center [464, 411] width 281 height 45
copy div "ompany Founders , Software Engineers , Financial Advisors , Directors , Product…"
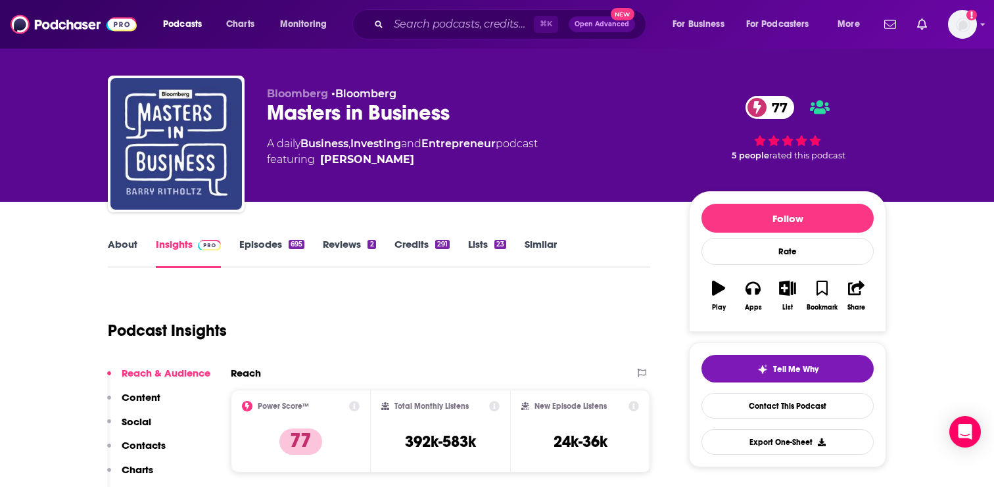
scroll to position [0, 0]
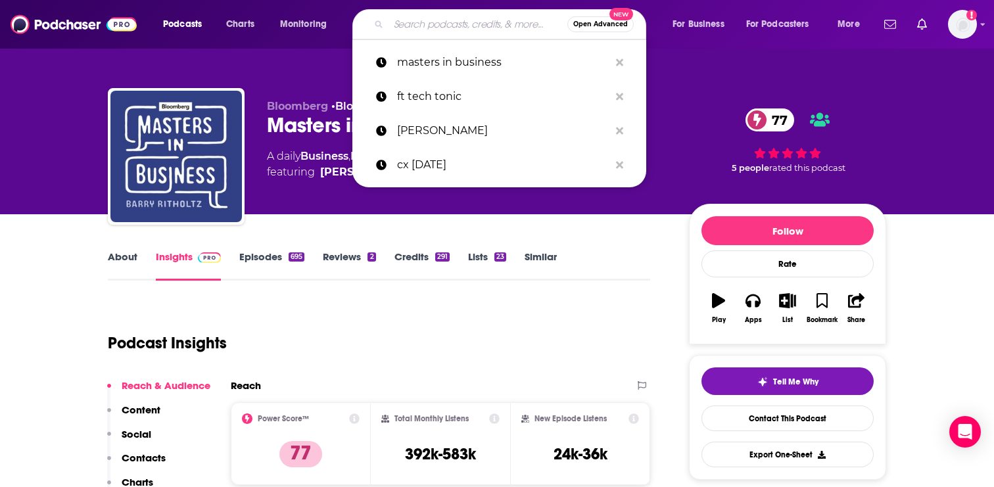
click at [407, 21] on input "Search podcasts, credits, & more..." at bounding box center [478, 24] width 179 height 21
click at [413, 135] on p "[PERSON_NAME]" at bounding box center [503, 131] width 212 height 34
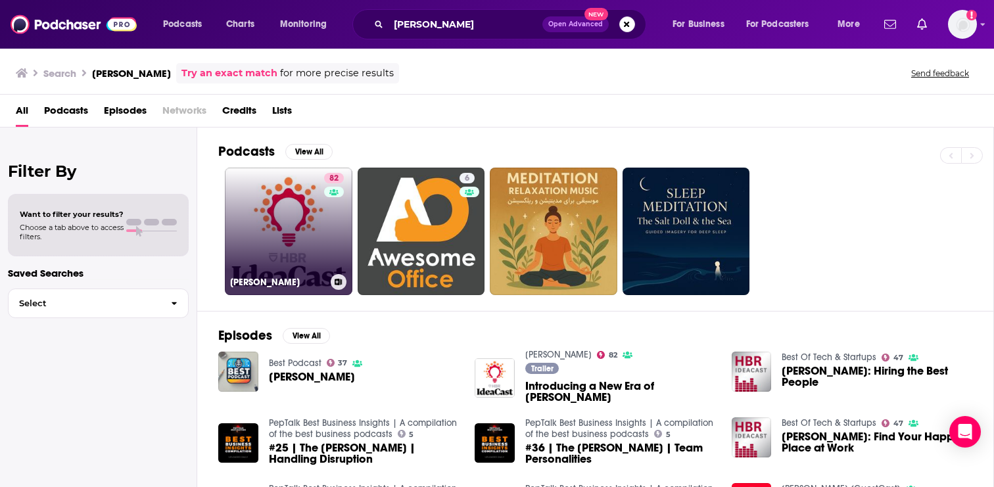
click at [278, 279] on h3 "[PERSON_NAME]" at bounding box center [277, 282] width 95 height 11
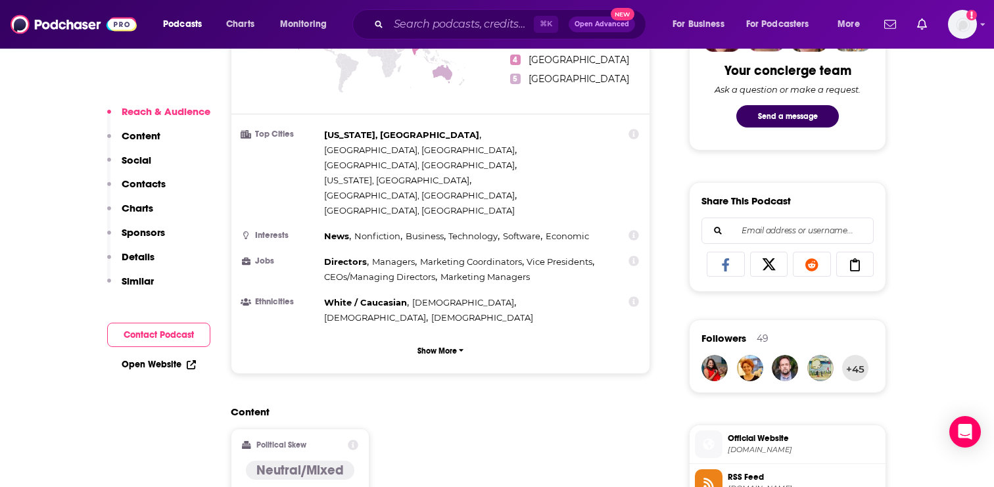
scroll to position [712, 0]
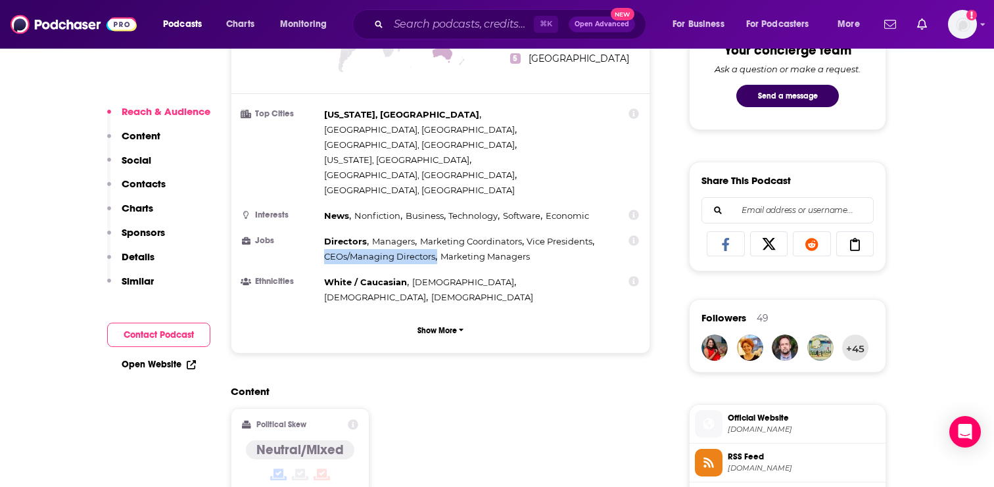
drag, startPoint x: 322, startPoint y: 182, endPoint x: 437, endPoint y: 183, distance: 114.4
click at [437, 234] on li "Jobs Directors , Managers , Marketing Coordinators , Vice Presidents , CEOs/Man…" at bounding box center [440, 249] width 397 height 30
copy span "CEOs/Managing Directors ,"
click at [420, 30] on input "Search podcasts, credits, & more..." at bounding box center [461, 24] width 145 height 21
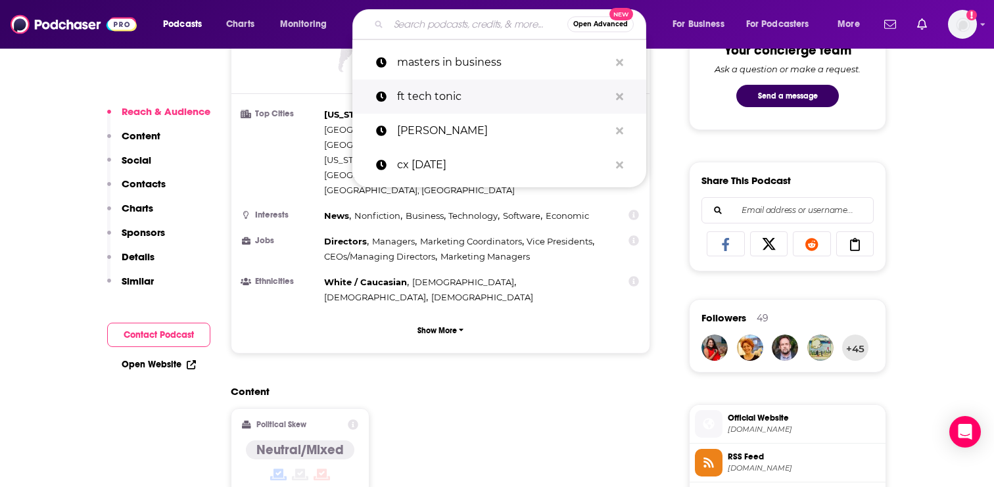
click at [409, 95] on p "ft tech tonic" at bounding box center [503, 97] width 212 height 34
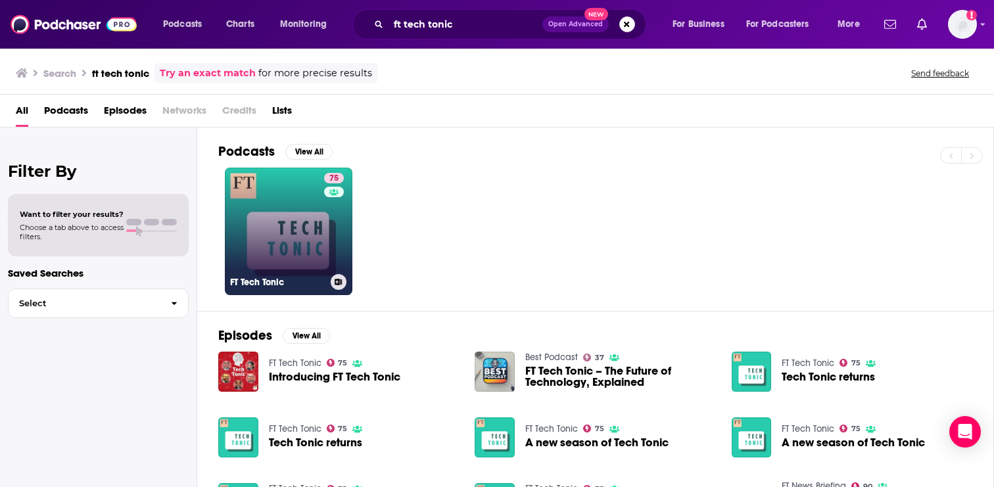
click at [302, 243] on link "75 FT Tech Tonic" at bounding box center [289, 232] width 128 height 128
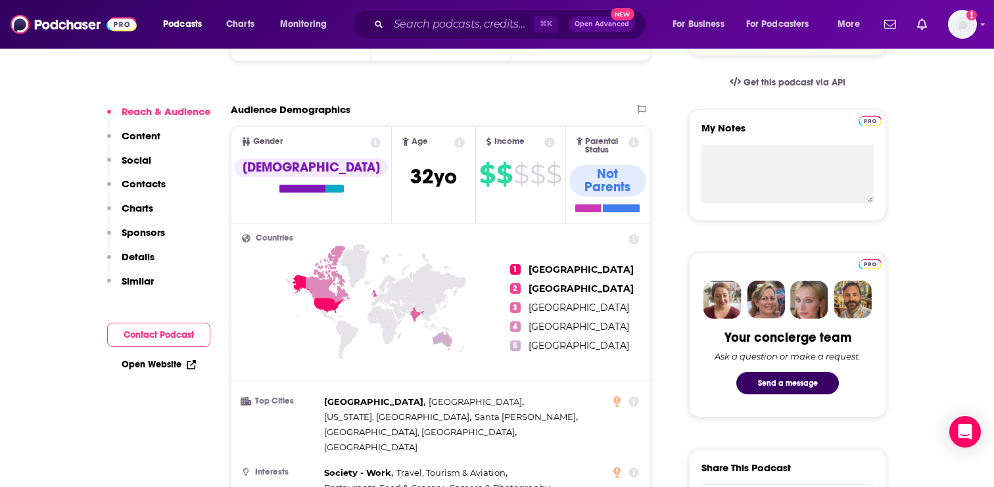
scroll to position [564, 0]
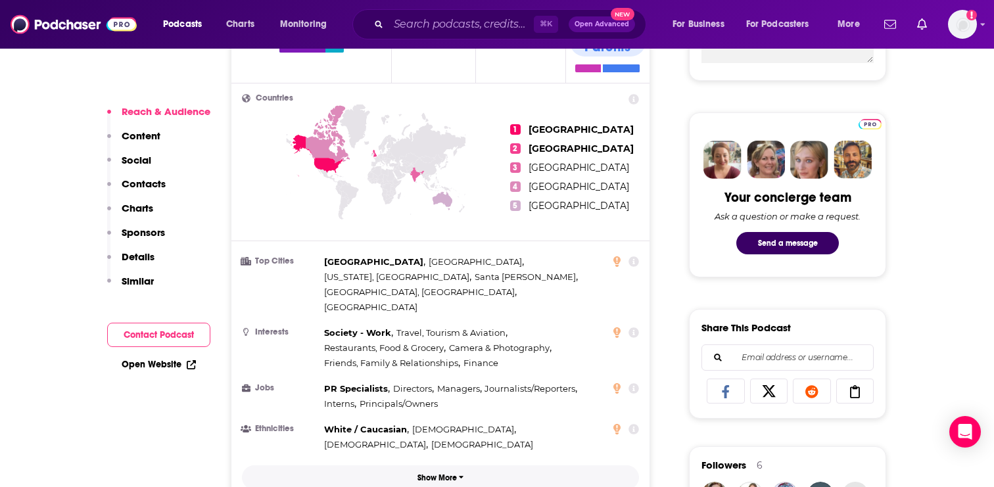
click at [410, 466] on button "Show More" at bounding box center [440, 478] width 397 height 24
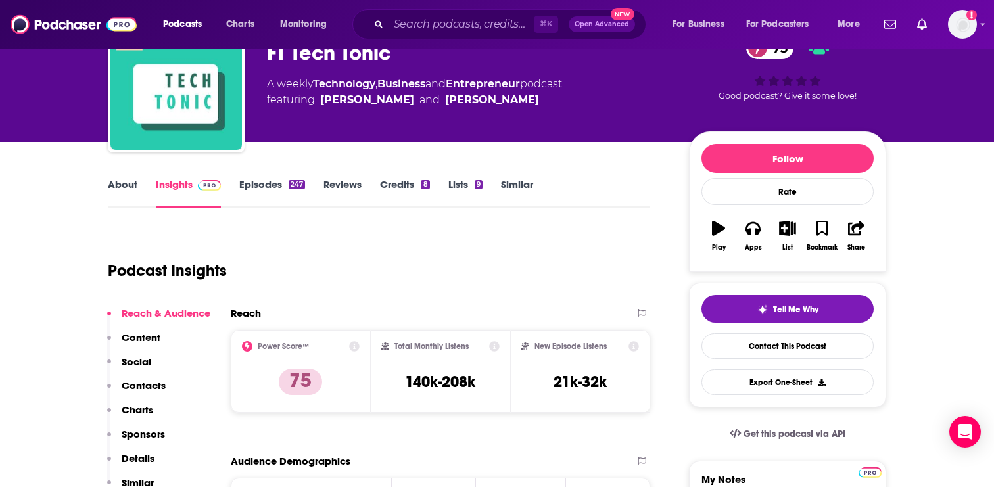
scroll to position [0, 0]
